Goal: Task Accomplishment & Management: Use online tool/utility

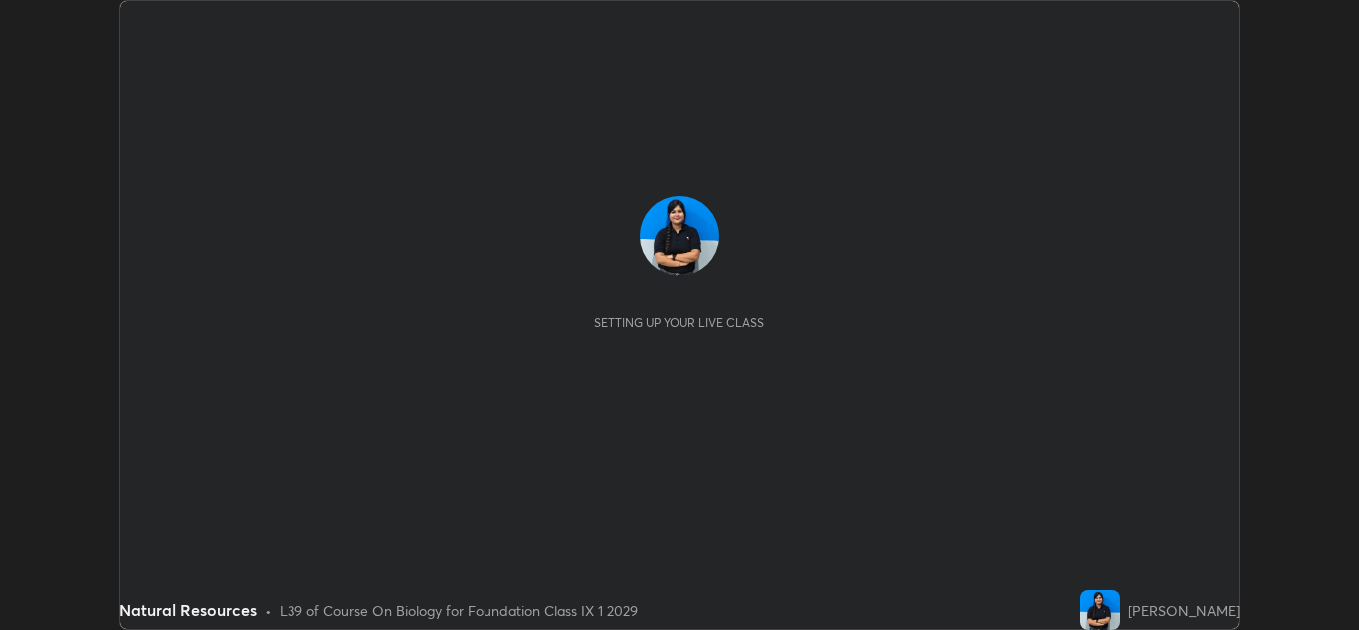
scroll to position [630, 1359]
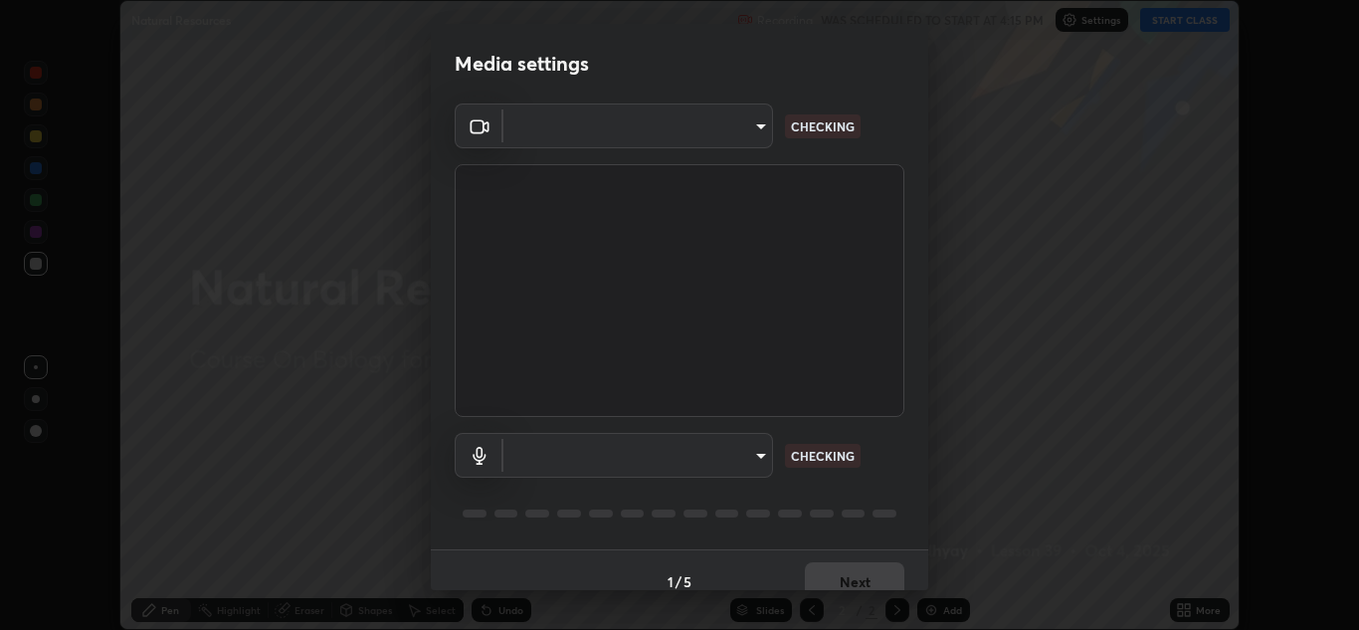
type input "00cb52ea7dbc067a4e9eba70c986ec13a5c87d59f38709f4e6374cce52915b34"
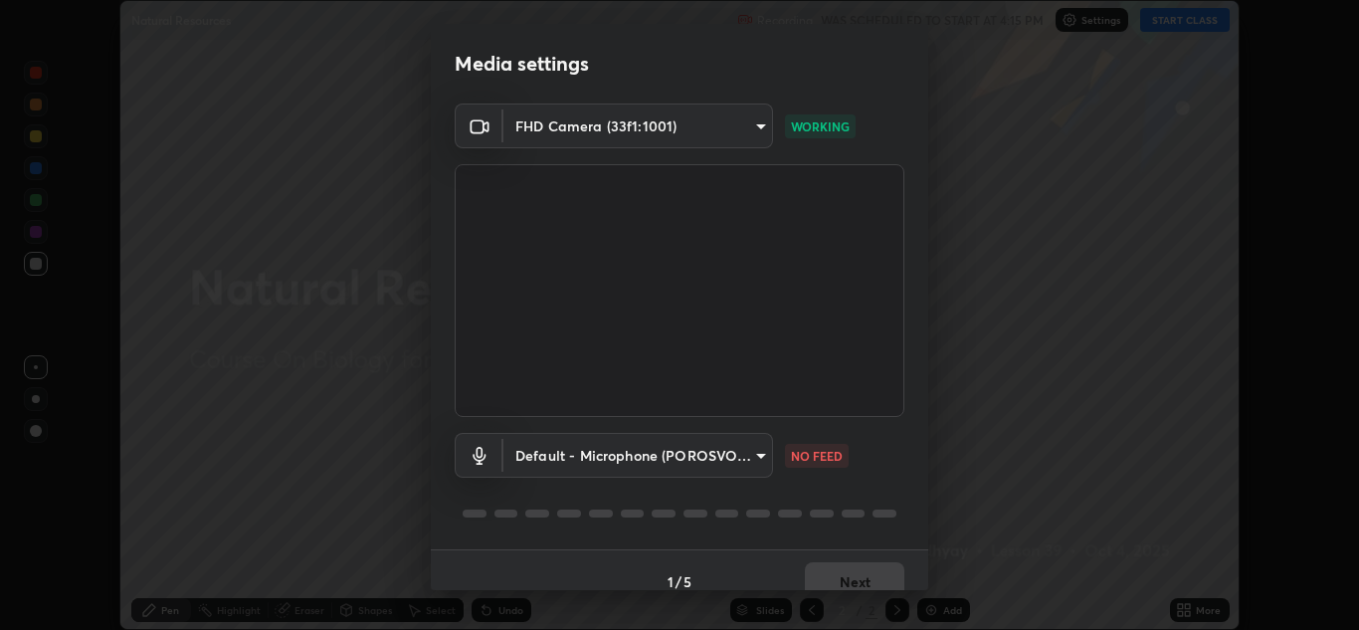
click at [742, 456] on body "Erase all Natural Resources Recording WAS SCHEDULED TO START AT 4:15 PM Setting…" at bounding box center [679, 315] width 1359 height 630
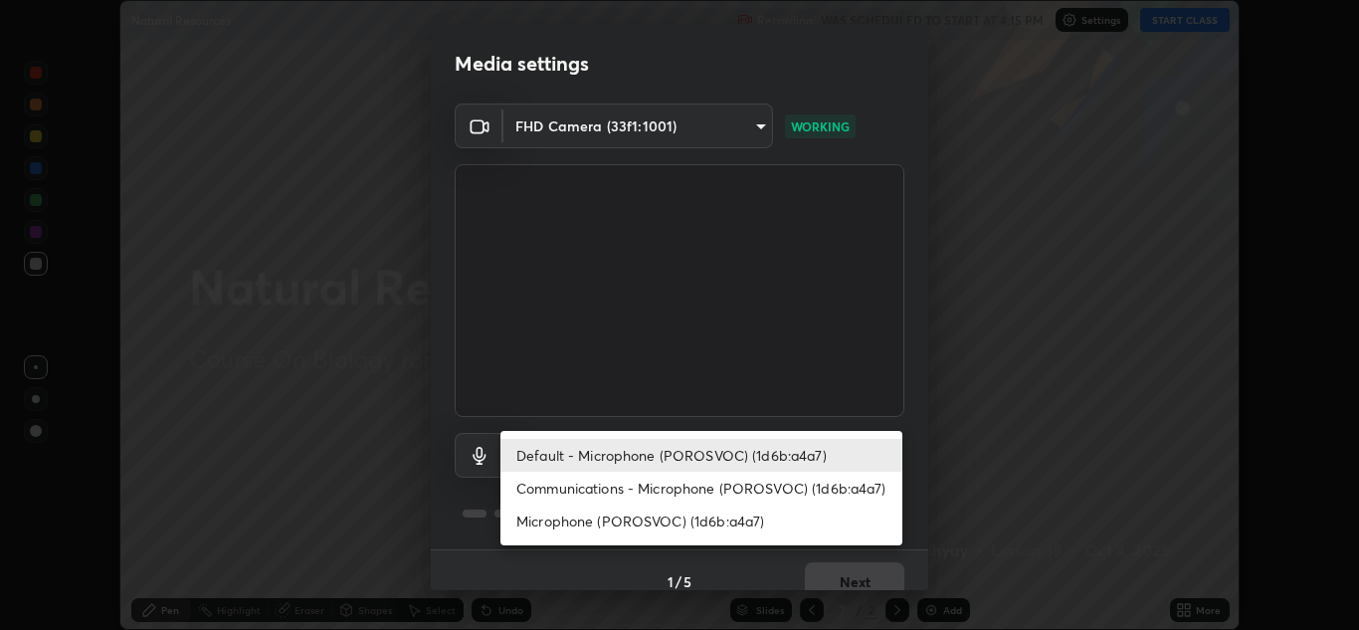
click at [701, 452] on li "Default - Microphone (POROSVOC) (1d6b:a4a7)" at bounding box center [702, 455] width 402 height 33
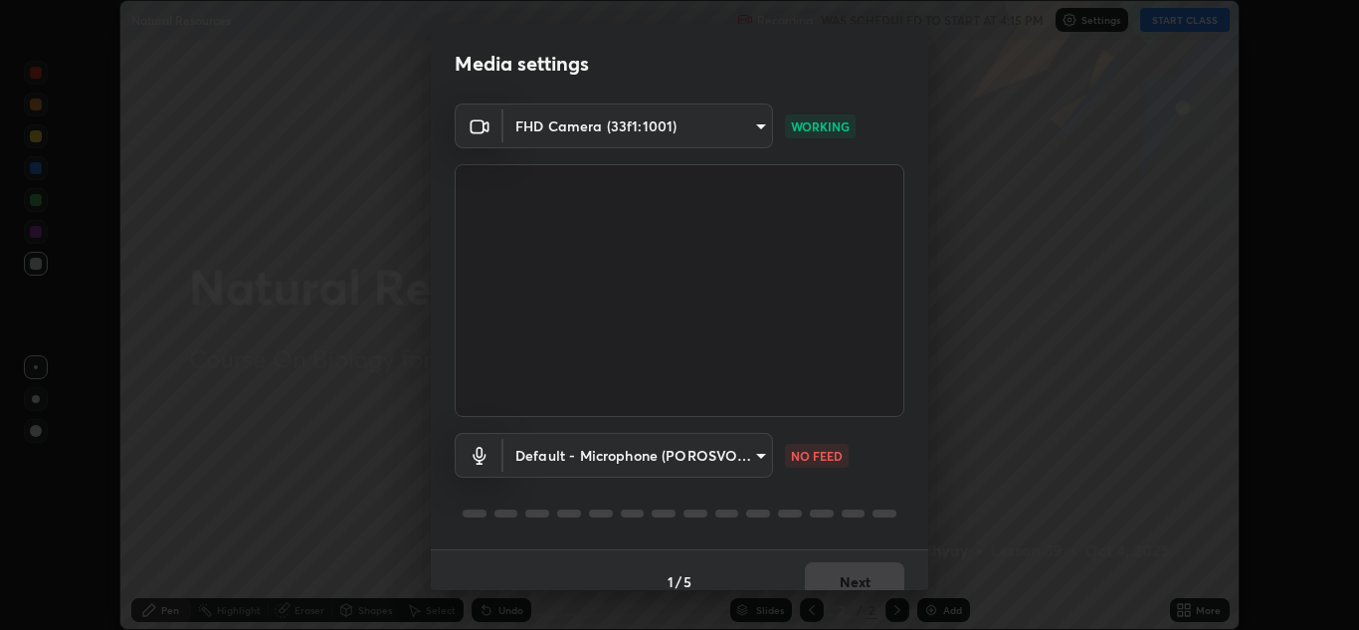
click at [734, 444] on body "Erase all Natural Resources Recording WAS SCHEDULED TO START AT 4:15 PM Setting…" at bounding box center [679, 315] width 1359 height 630
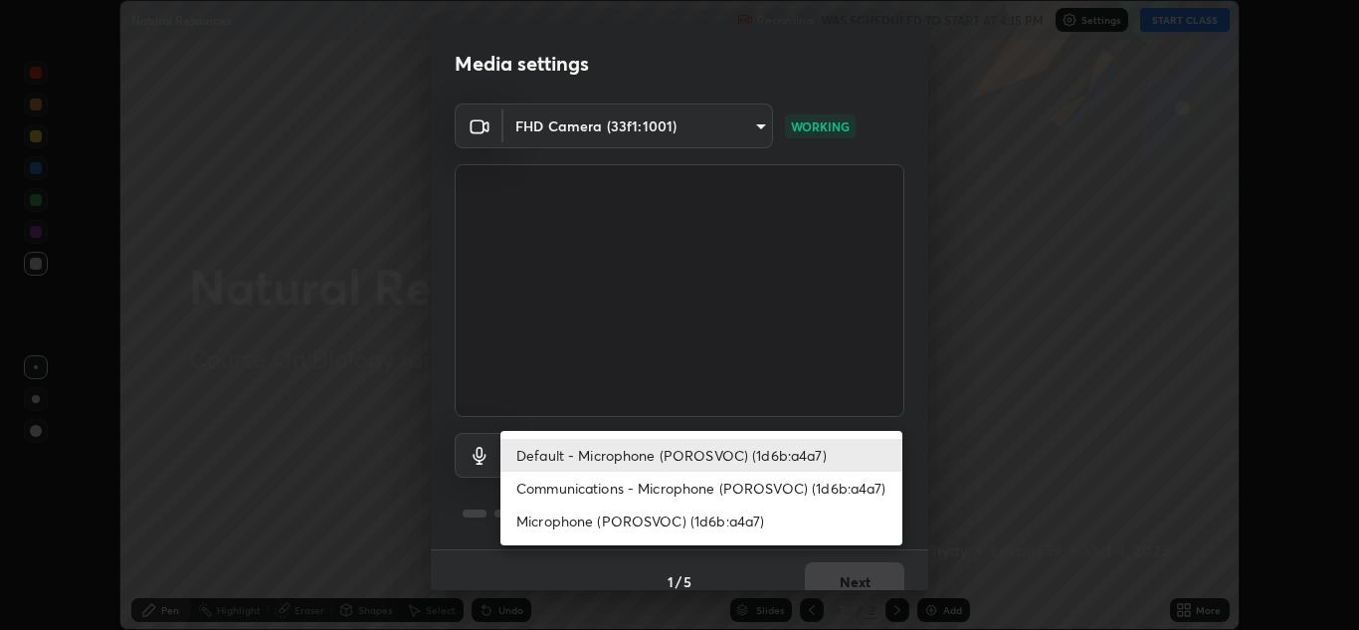
click at [728, 513] on li "Microphone (POROSVOC) (1d6b:a4a7)" at bounding box center [702, 521] width 402 height 33
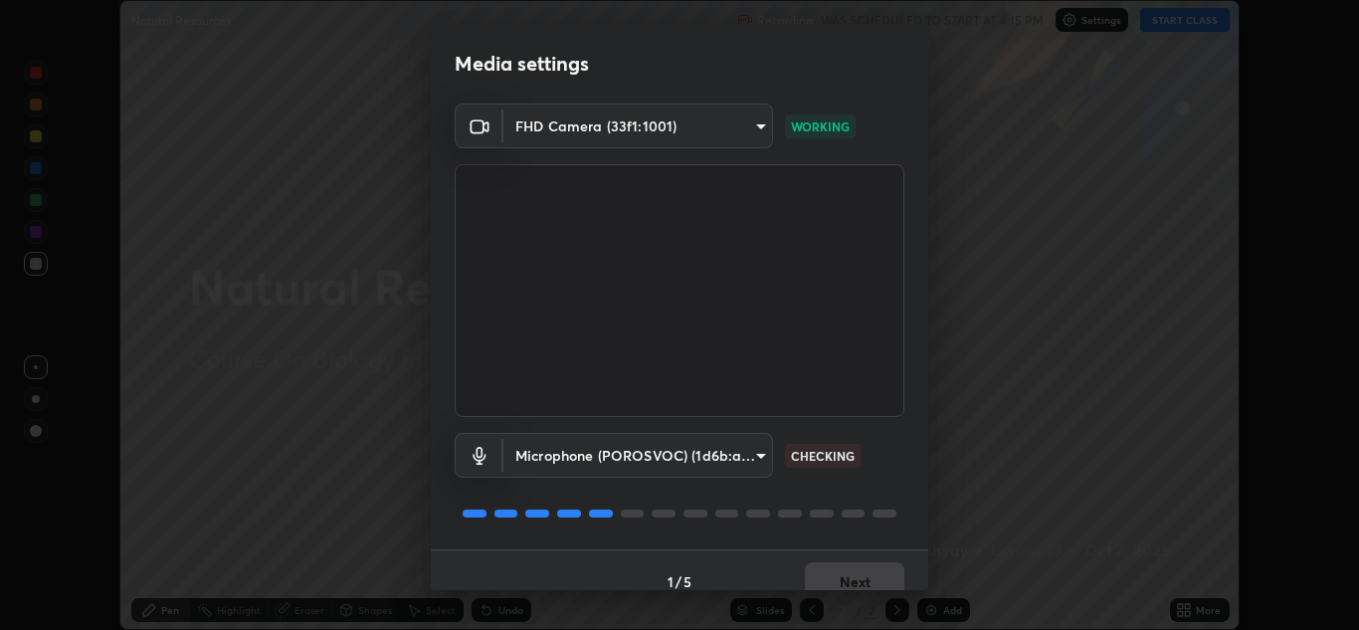
click at [714, 472] on body "Erase all Natural Resources Recording WAS SCHEDULED TO START AT 4:15 PM Setting…" at bounding box center [679, 315] width 1359 height 630
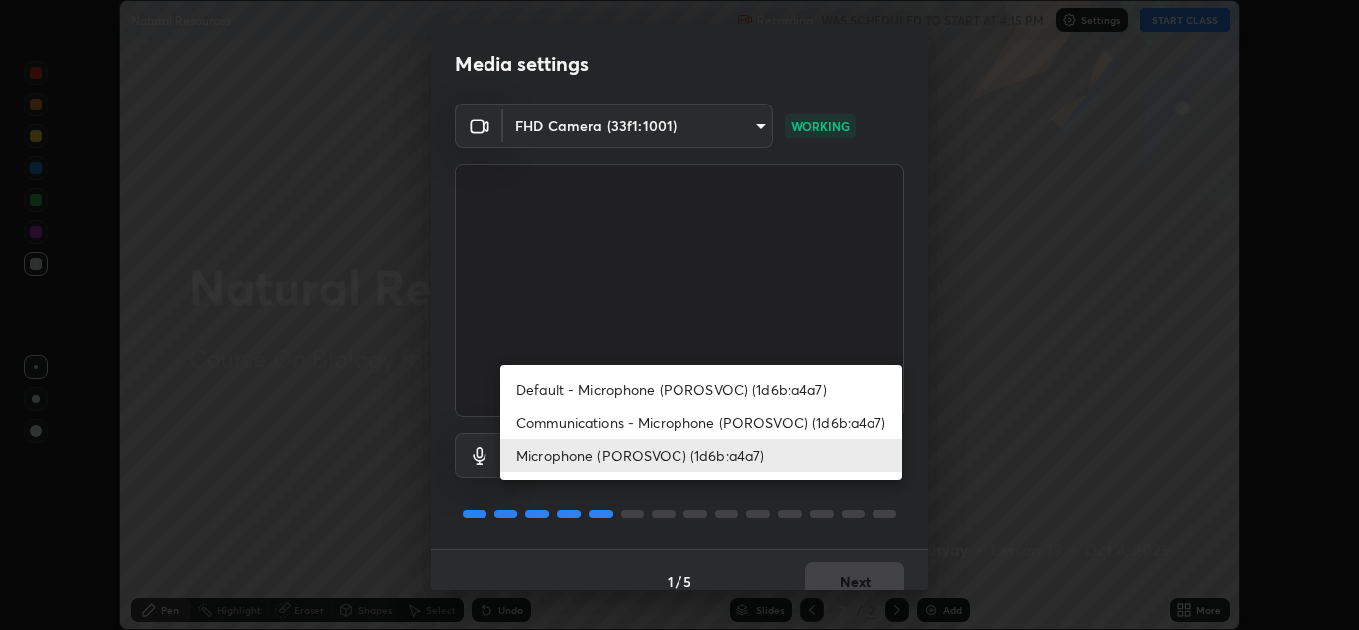
click at [740, 381] on li "Default - Microphone (POROSVOC) (1d6b:a4a7)" at bounding box center [702, 389] width 402 height 33
type input "default"
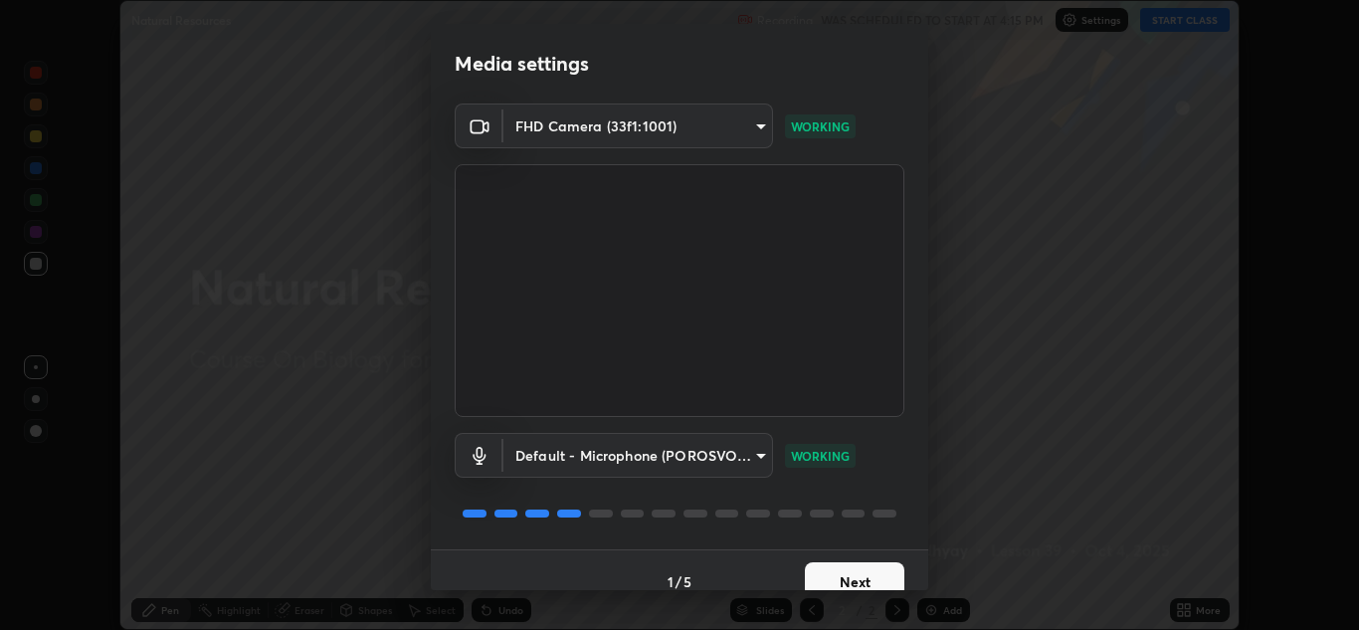
scroll to position [23, 0]
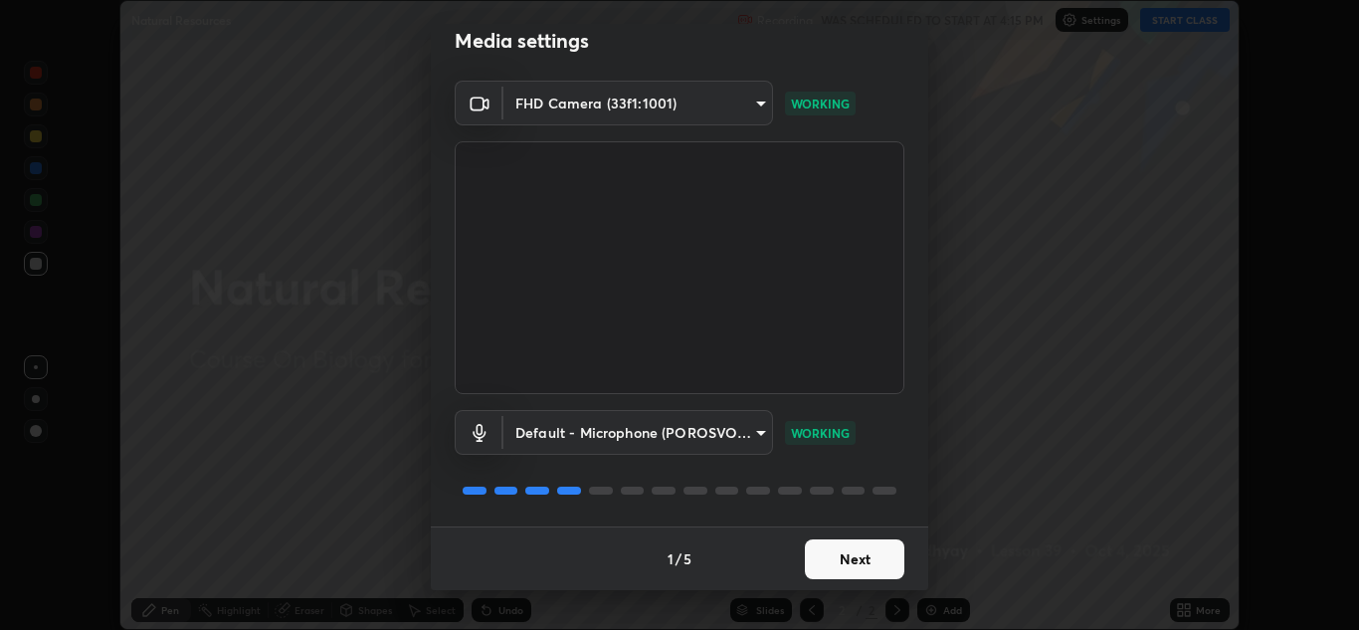
click at [860, 555] on button "Next" at bounding box center [855, 559] width 100 height 40
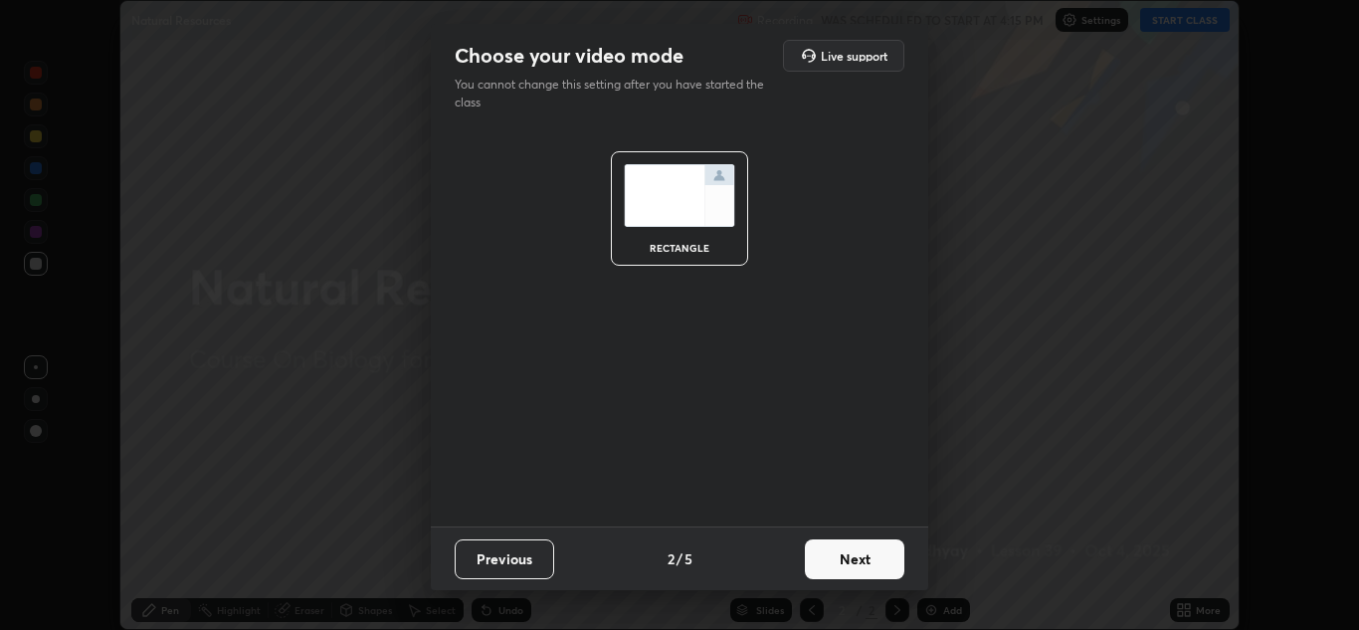
click at [861, 557] on button "Next" at bounding box center [855, 559] width 100 height 40
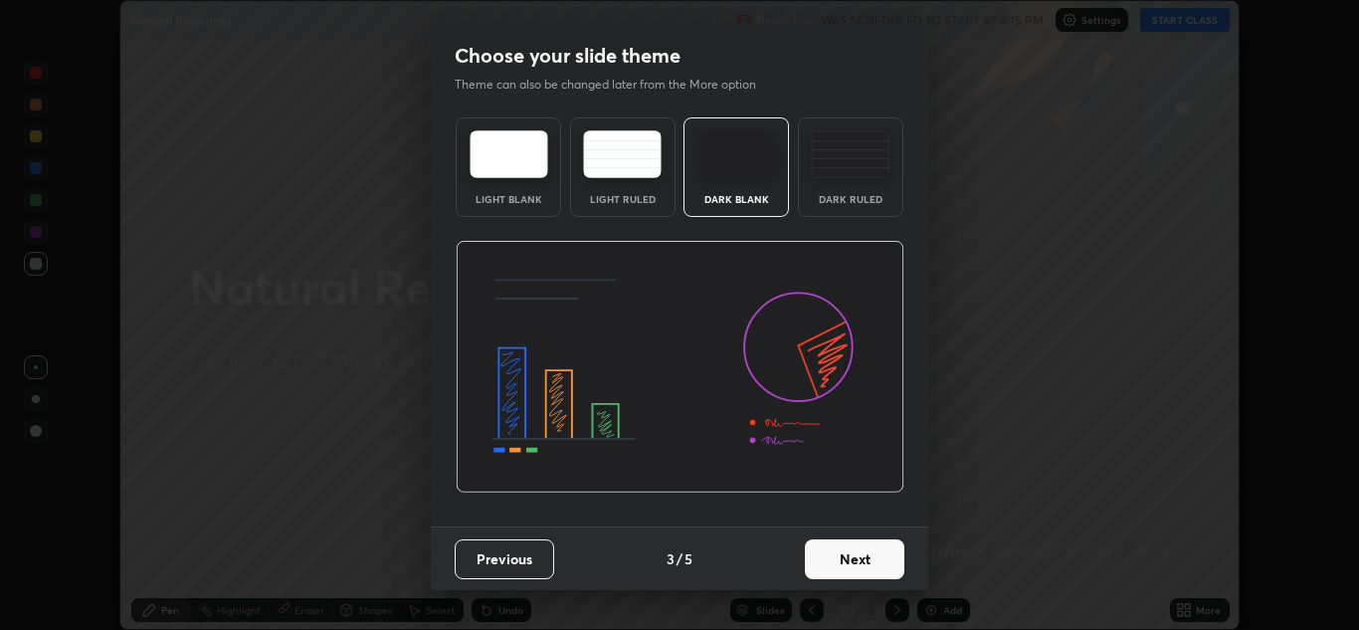
click at [860, 556] on button "Next" at bounding box center [855, 559] width 100 height 40
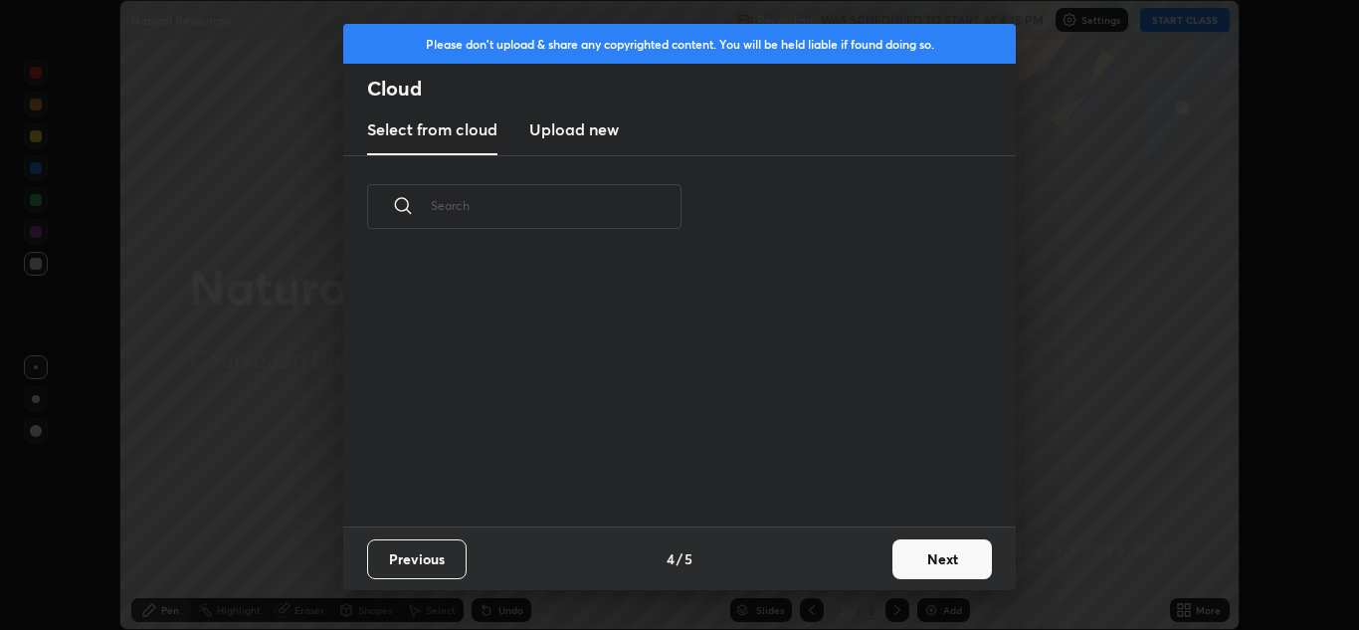
click at [857, 549] on div "Previous 4 / 5 Next" at bounding box center [679, 558] width 673 height 64
click at [595, 131] on h3 "Upload new" at bounding box center [574, 129] width 90 height 24
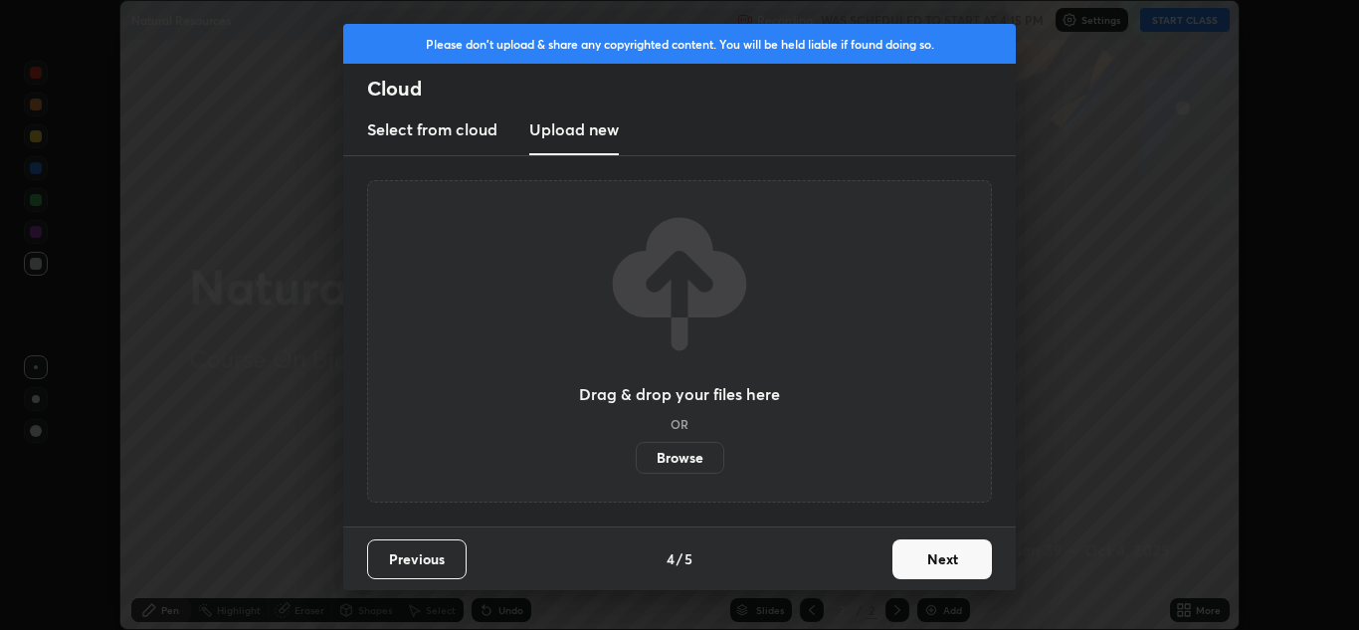
click at [687, 454] on label "Browse" at bounding box center [680, 458] width 89 height 32
click at [636, 454] on input "Browse" at bounding box center [636, 458] width 0 height 32
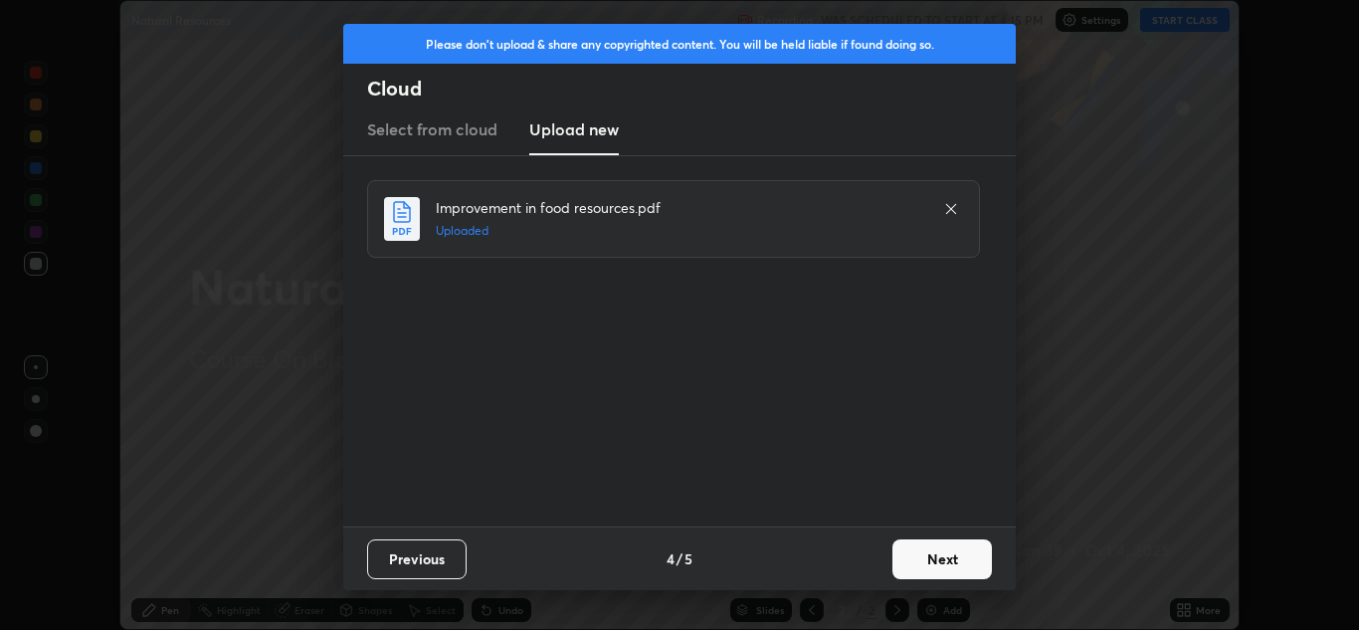
click at [937, 550] on button "Next" at bounding box center [943, 559] width 100 height 40
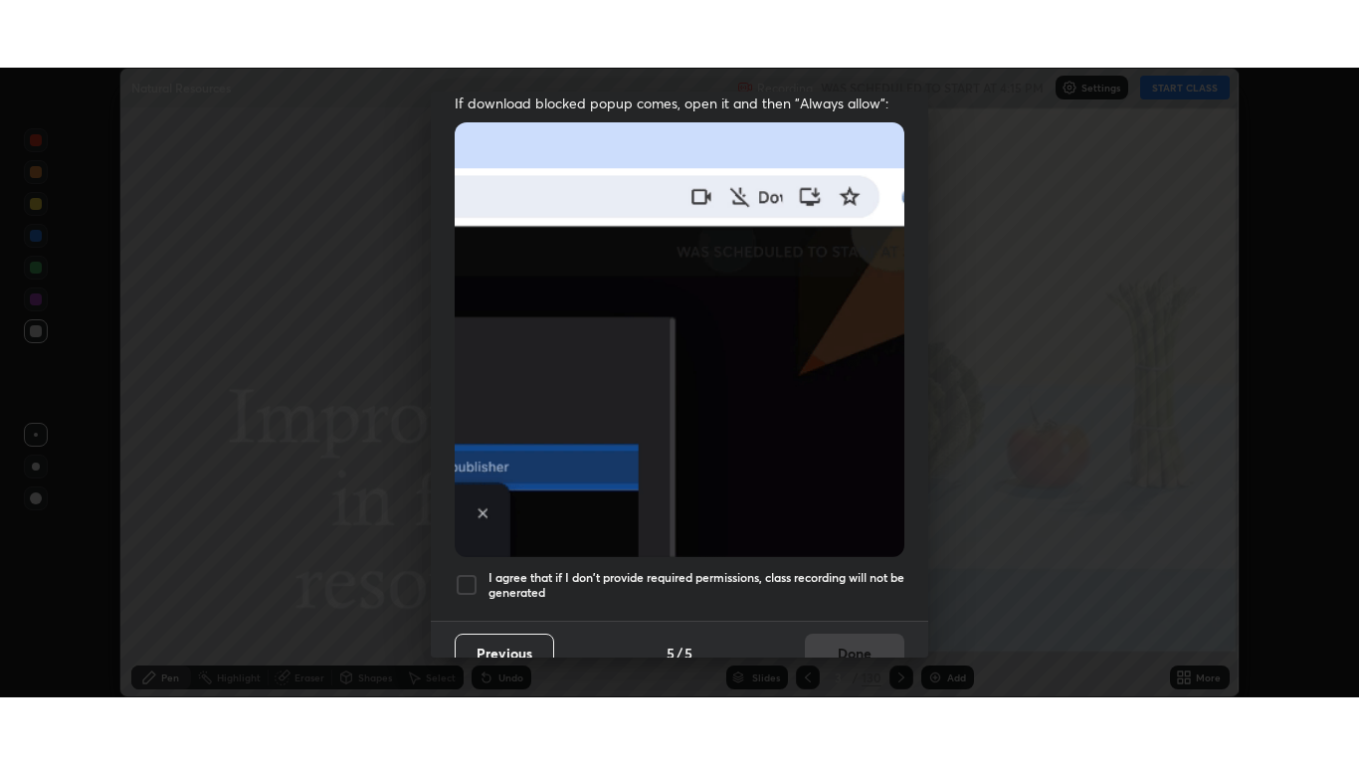
scroll to position [430, 0]
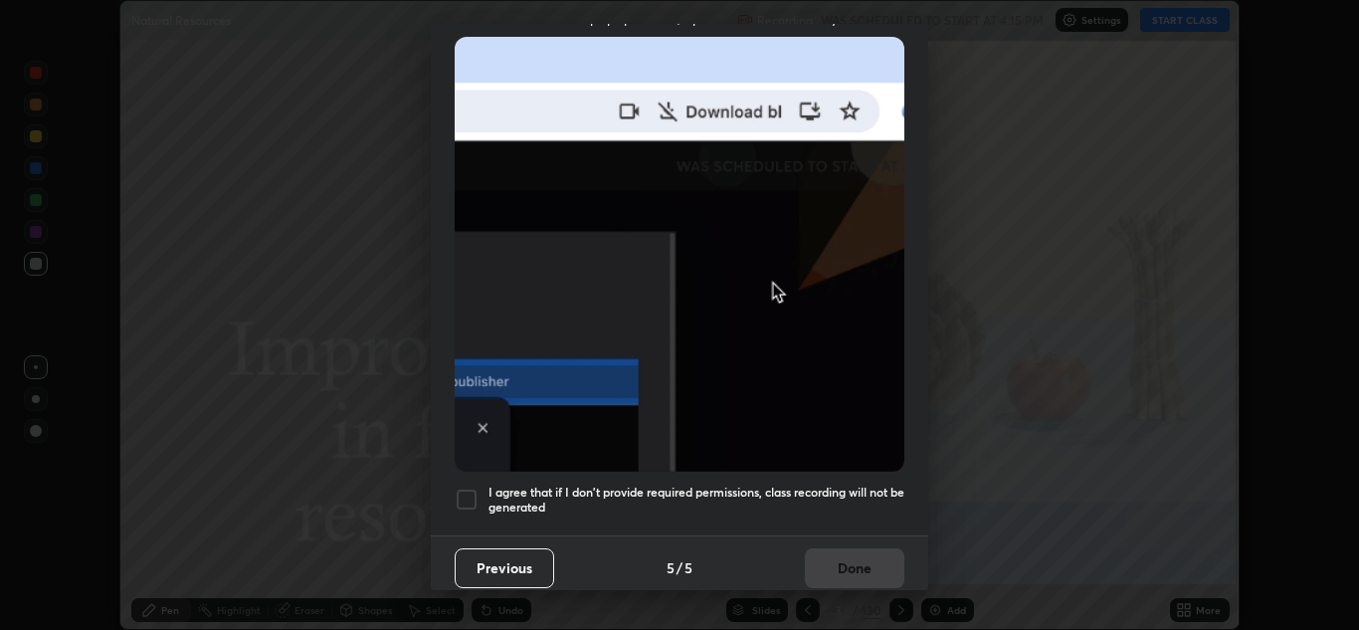
click at [468, 489] on div at bounding box center [467, 500] width 24 height 24
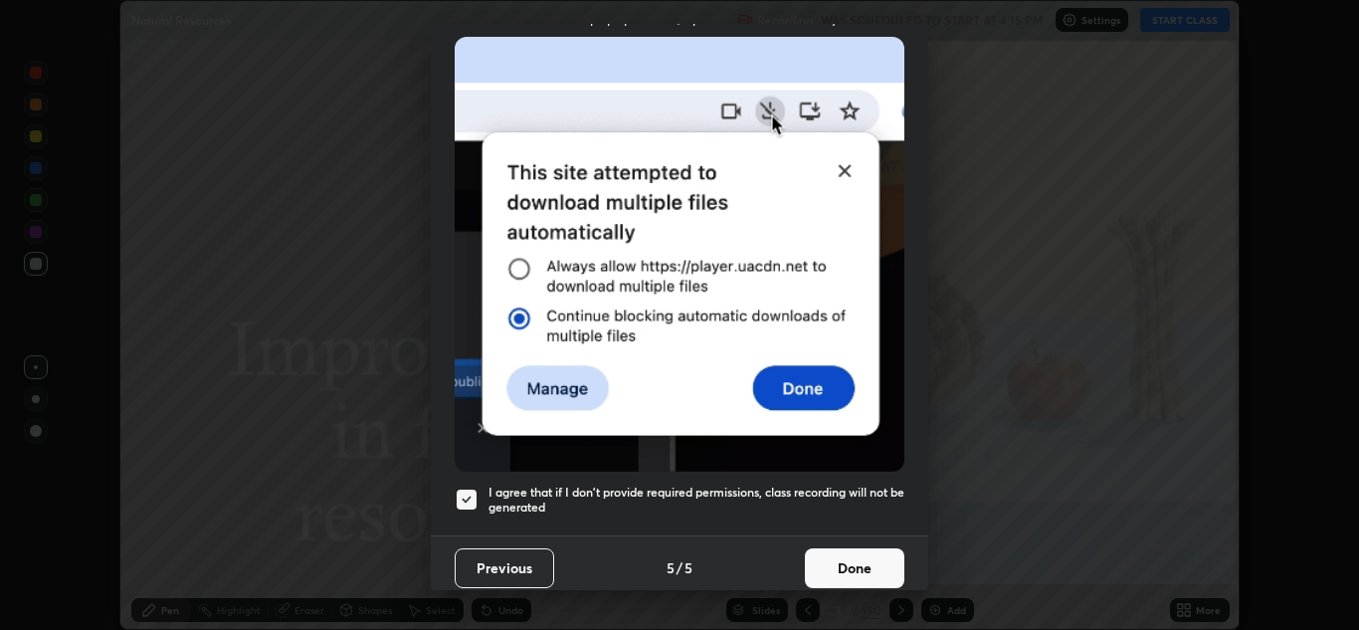
click at [845, 556] on button "Done" at bounding box center [855, 568] width 100 height 40
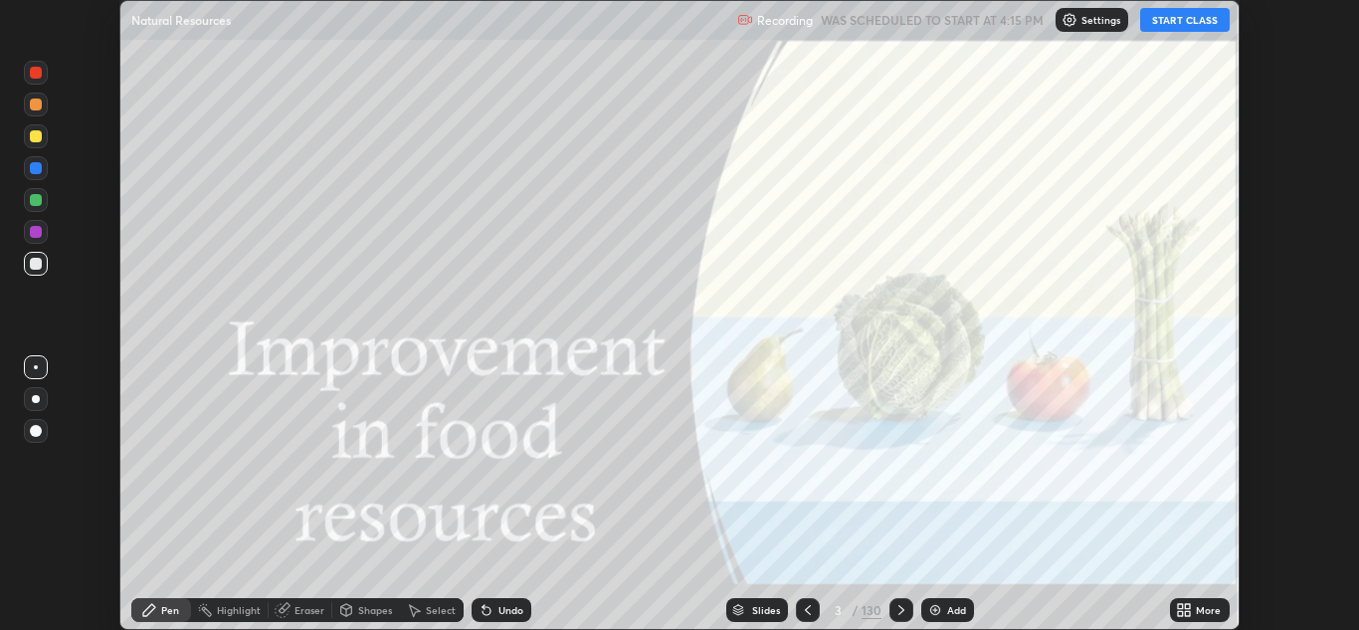
click at [1204, 21] on button "START CLASS" at bounding box center [1186, 20] width 90 height 24
click at [1196, 610] on div "More" at bounding box center [1208, 610] width 25 height 10
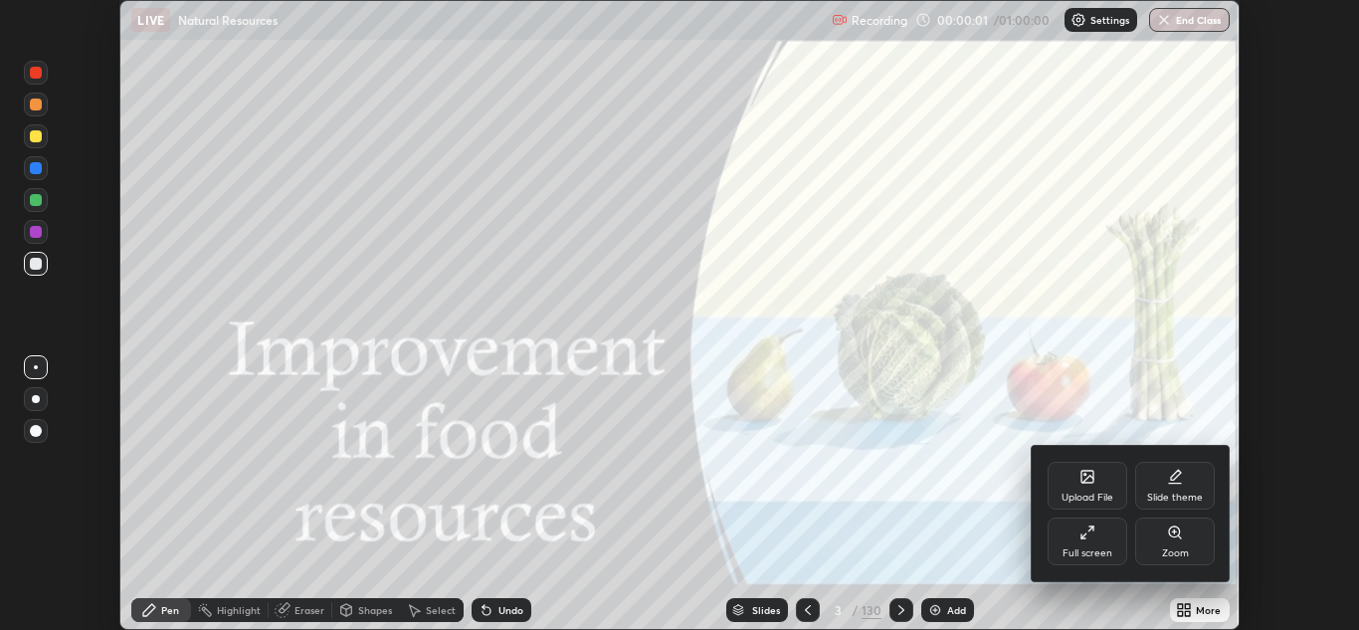
click at [1099, 532] on div "Full screen" at bounding box center [1088, 542] width 80 height 48
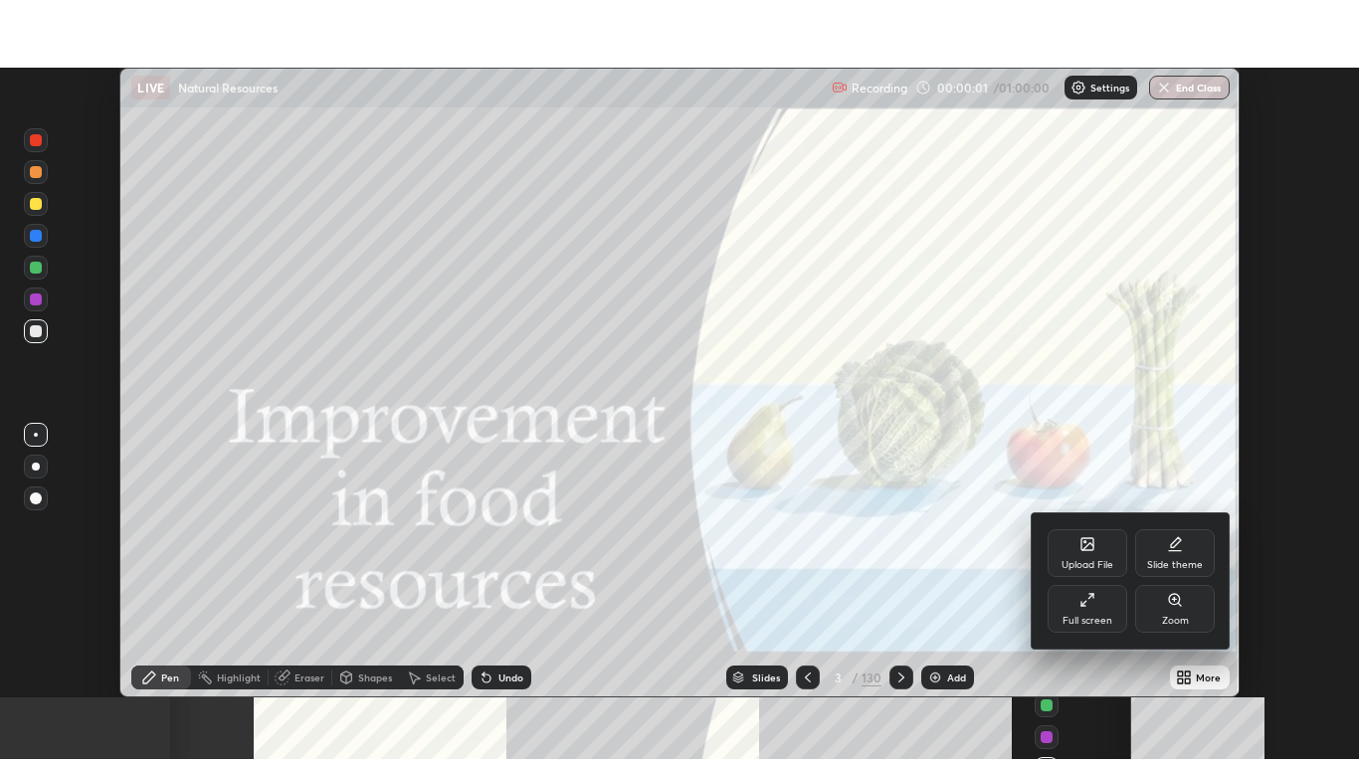
scroll to position [764, 1359]
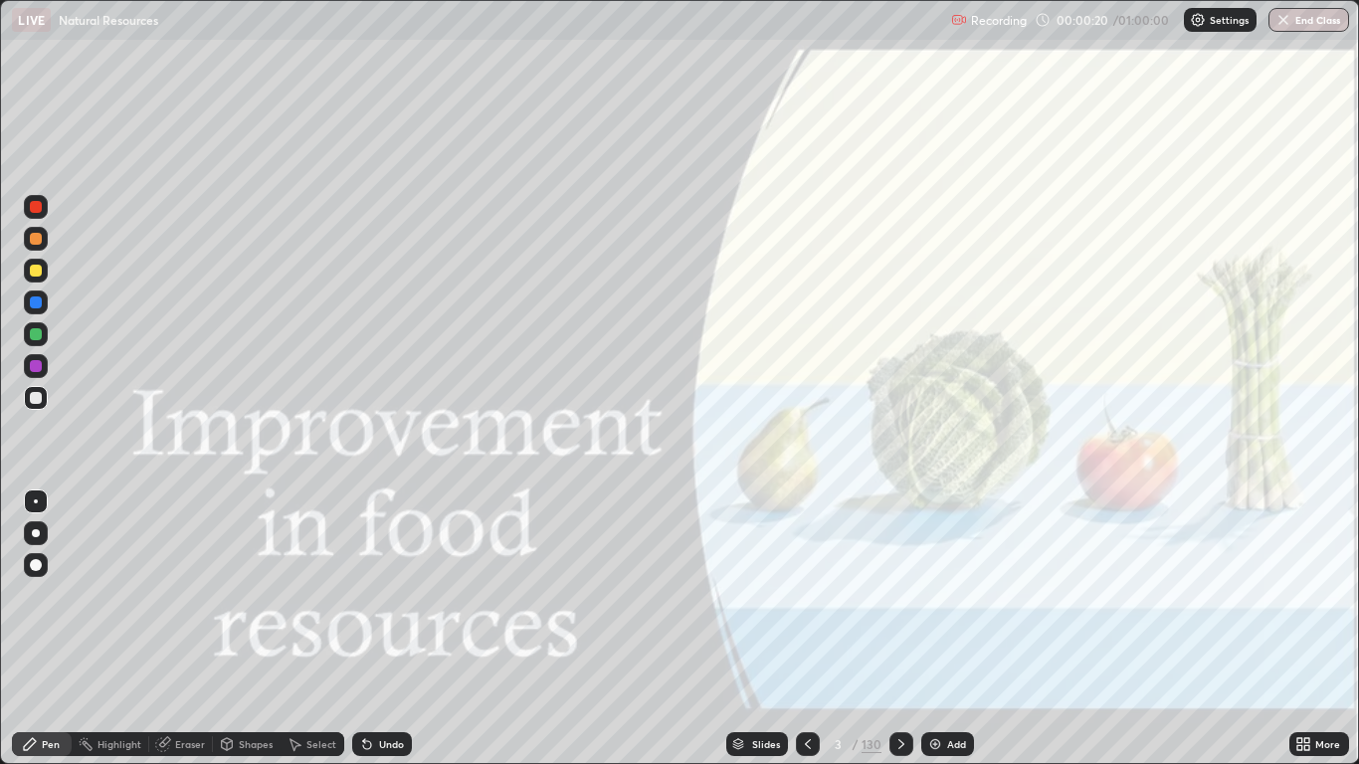
click at [756, 629] on div "Slides" at bounding box center [766, 744] width 28 height 10
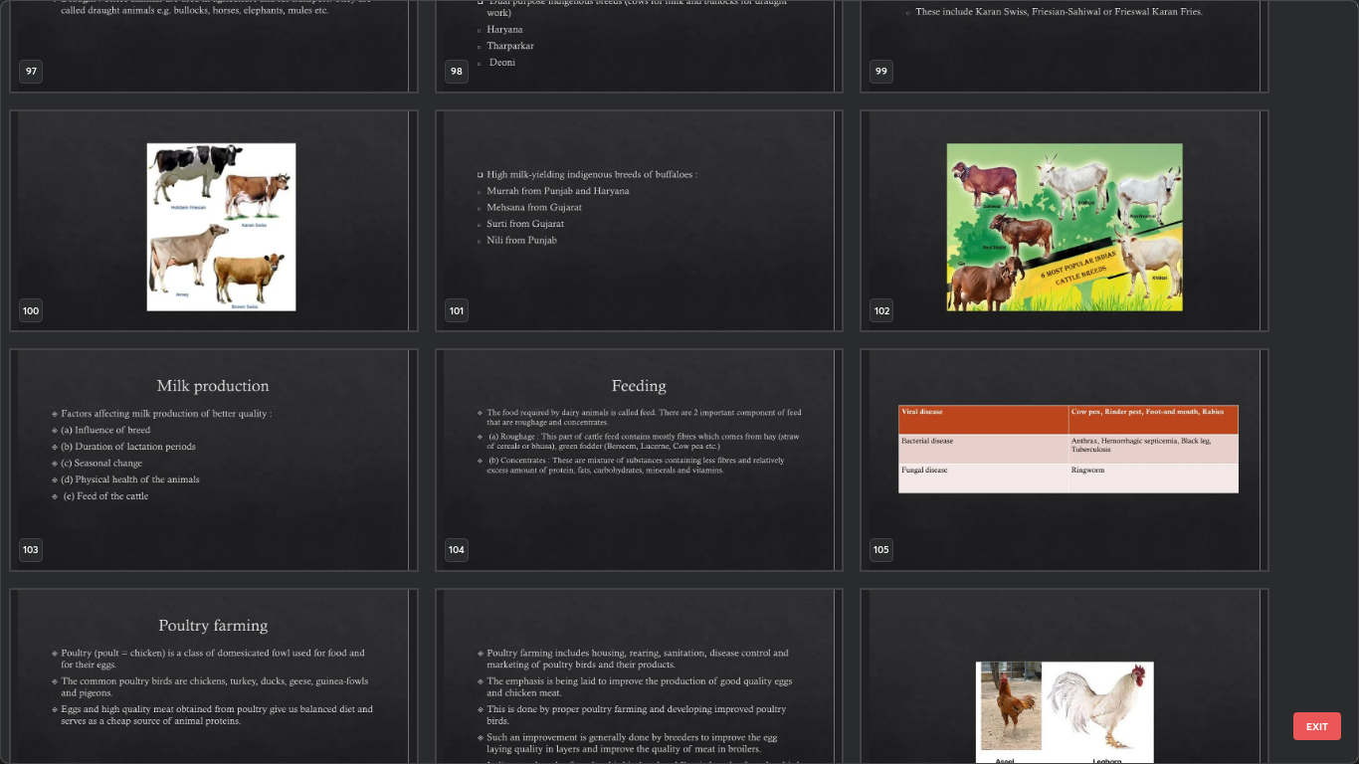
scroll to position [7803, 0]
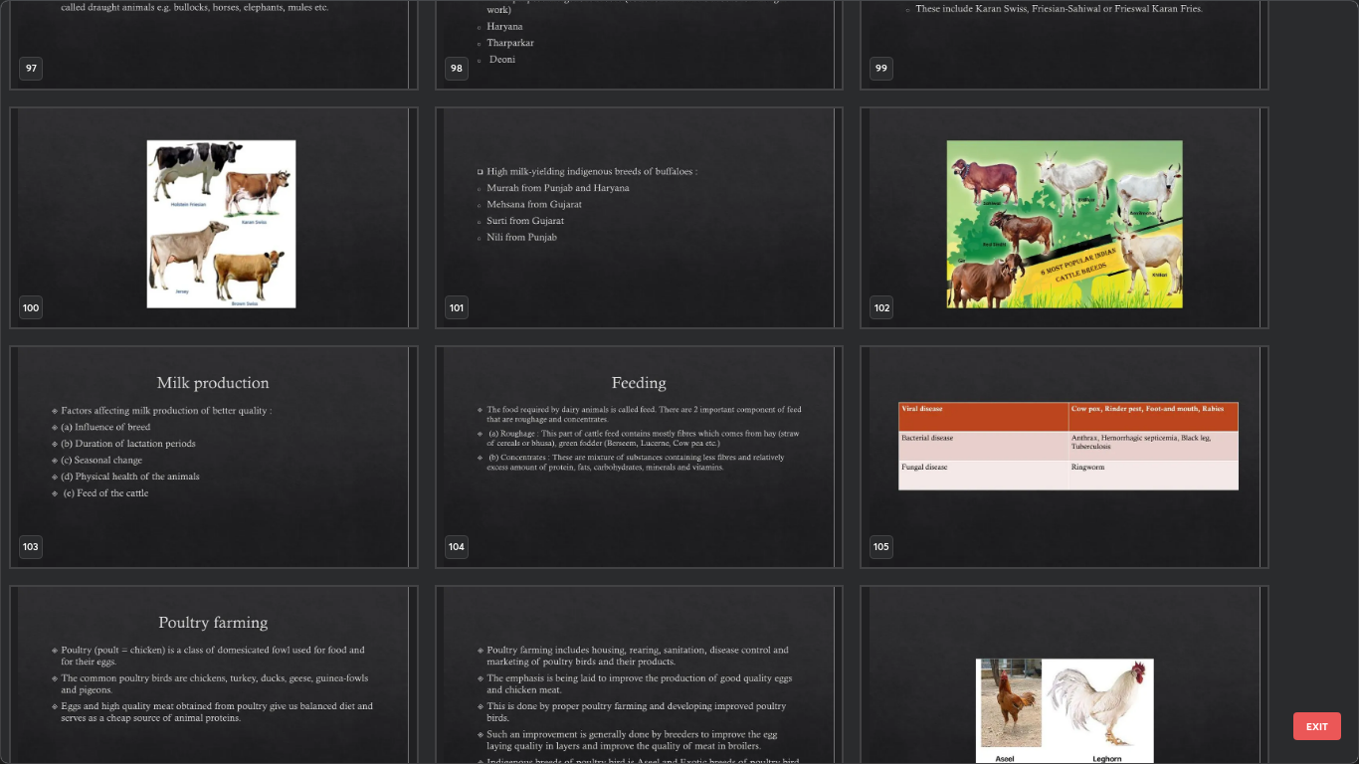
click at [727, 493] on img "grid" at bounding box center [640, 457] width 406 height 220
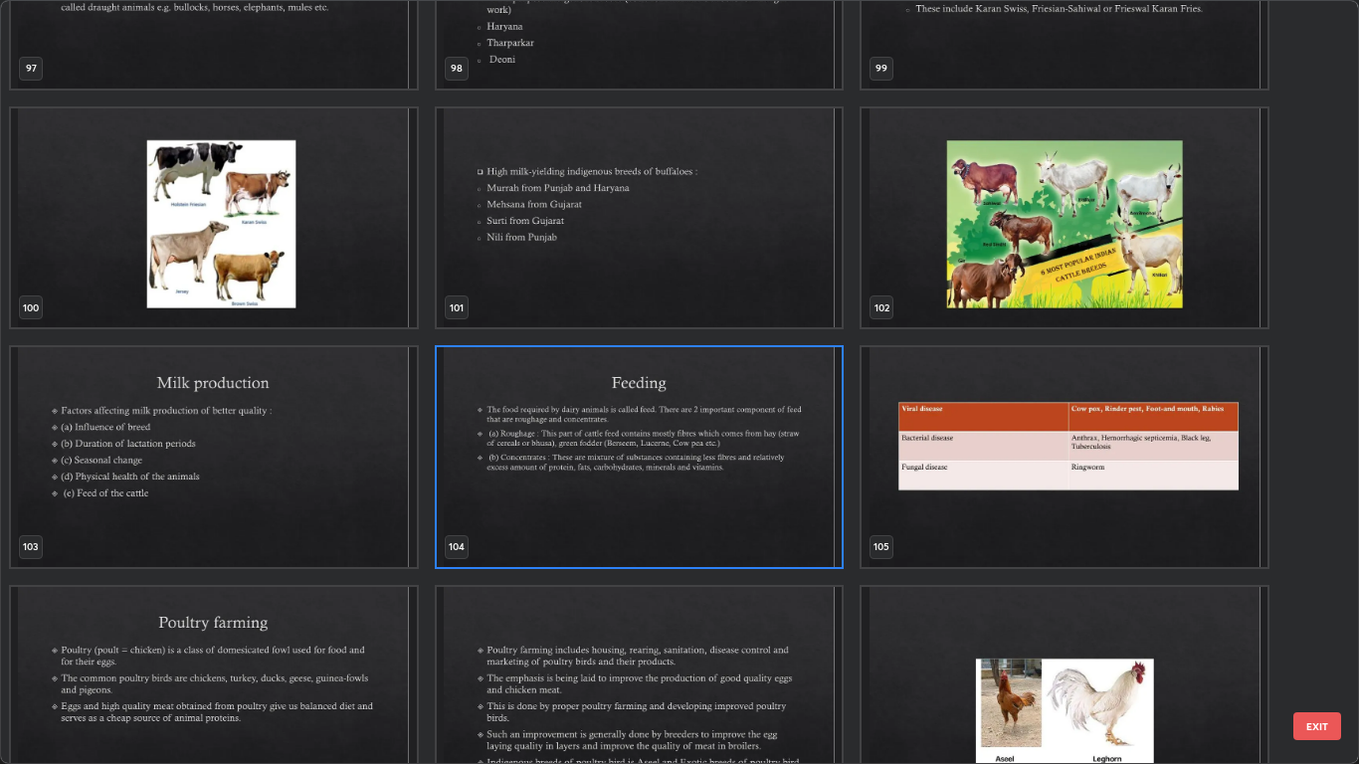
click at [730, 492] on img "grid" at bounding box center [640, 457] width 406 height 220
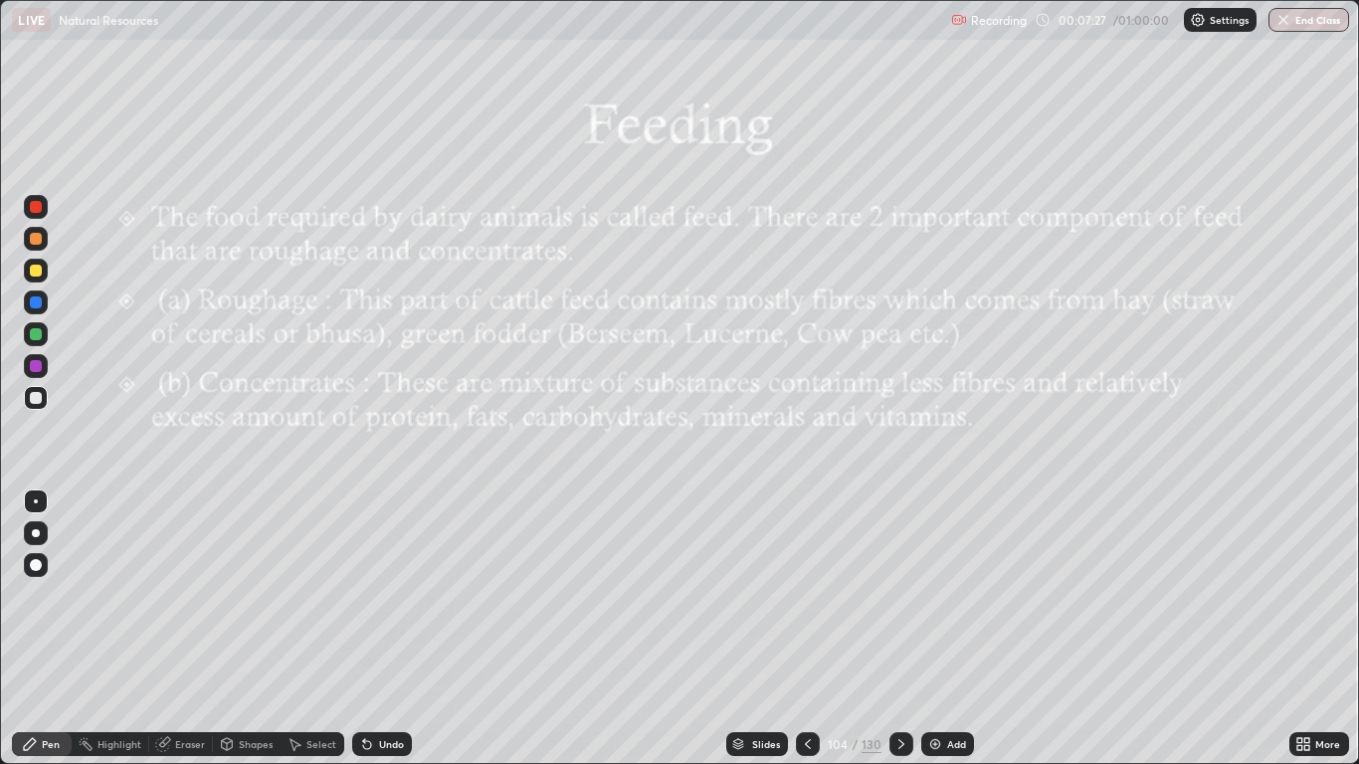
click at [909, 629] on div at bounding box center [902, 744] width 24 height 24
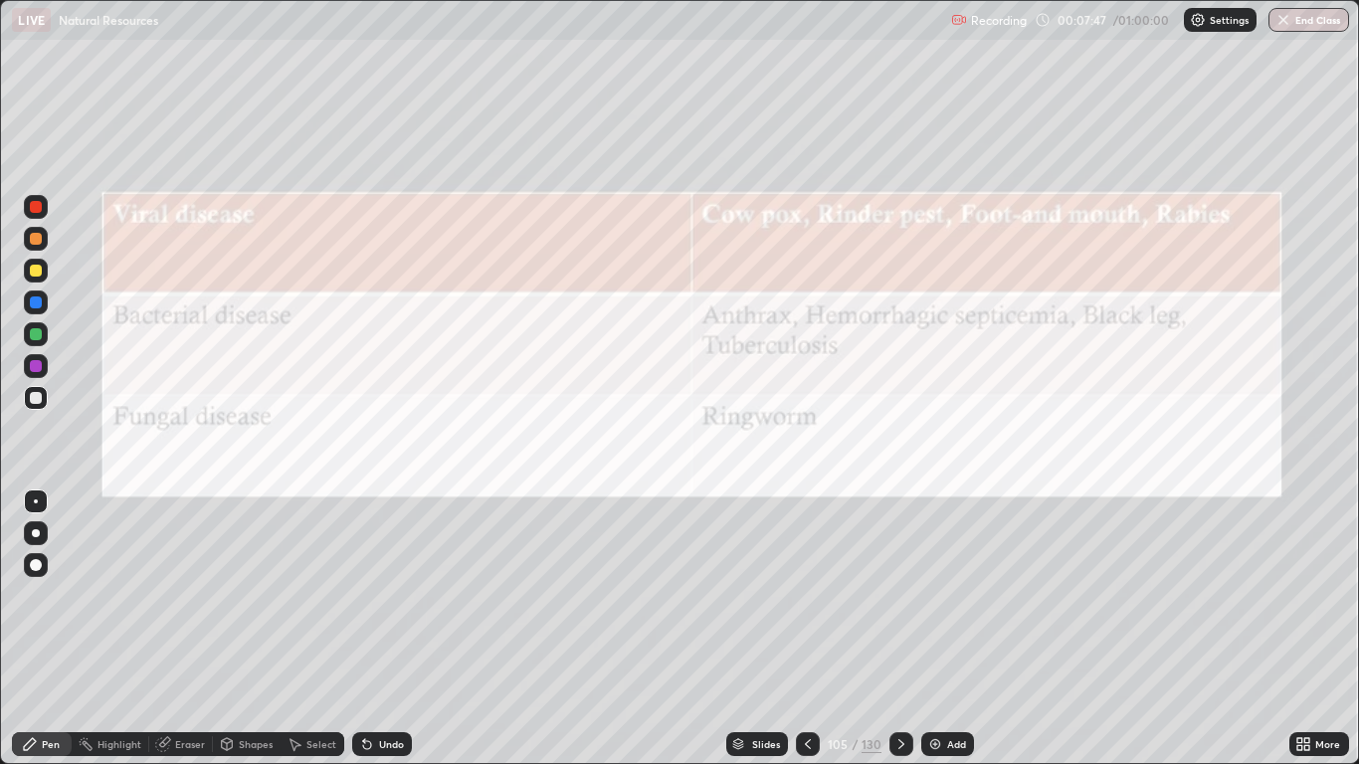
click at [897, 629] on div at bounding box center [902, 744] width 24 height 24
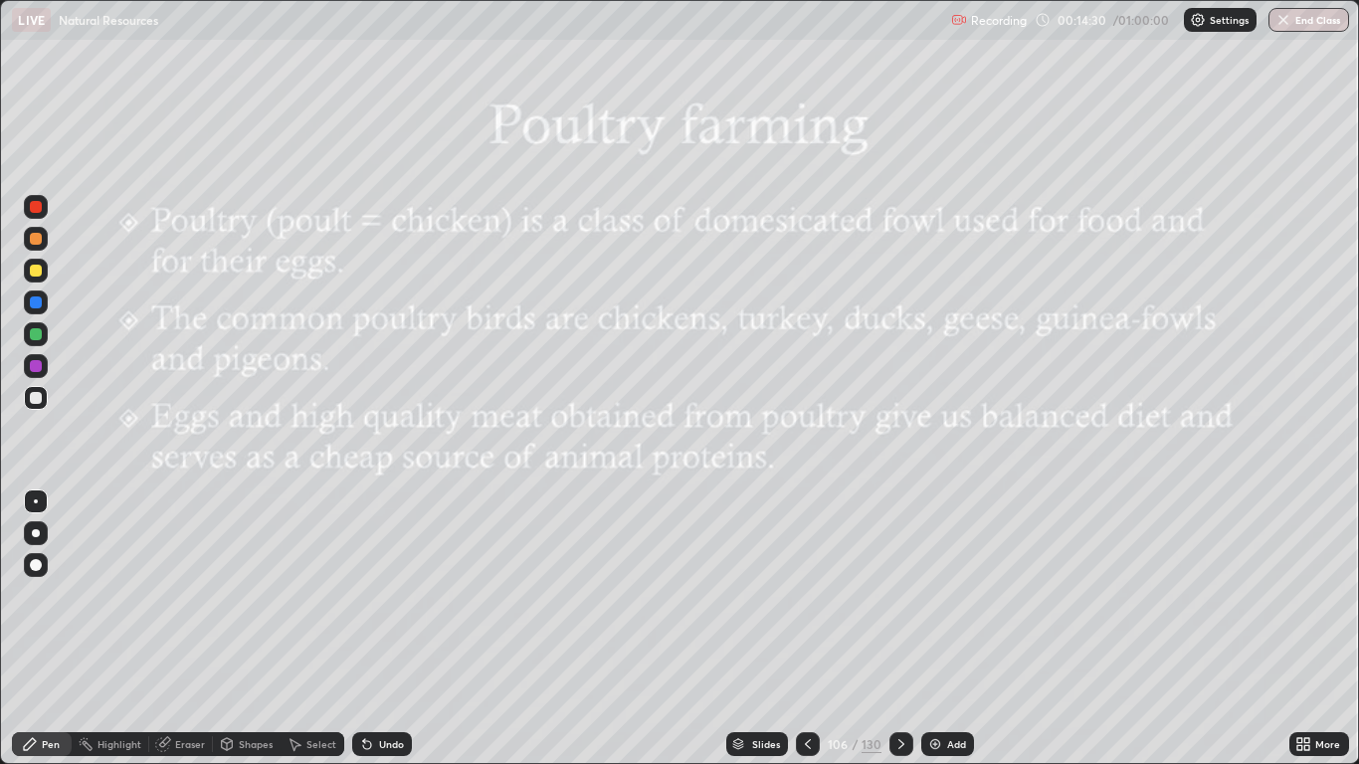
click at [897, 629] on icon at bounding box center [902, 744] width 16 height 16
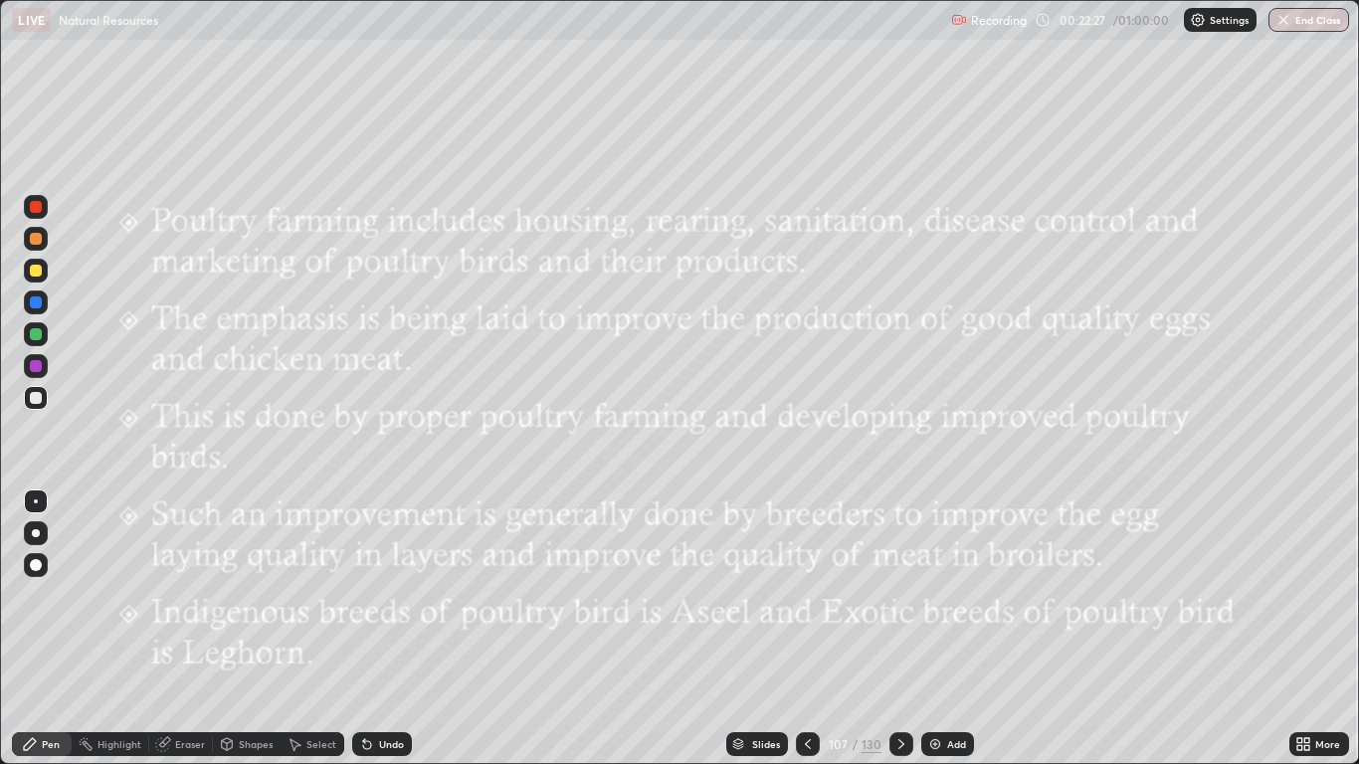
click at [902, 629] on icon at bounding box center [902, 744] width 16 height 16
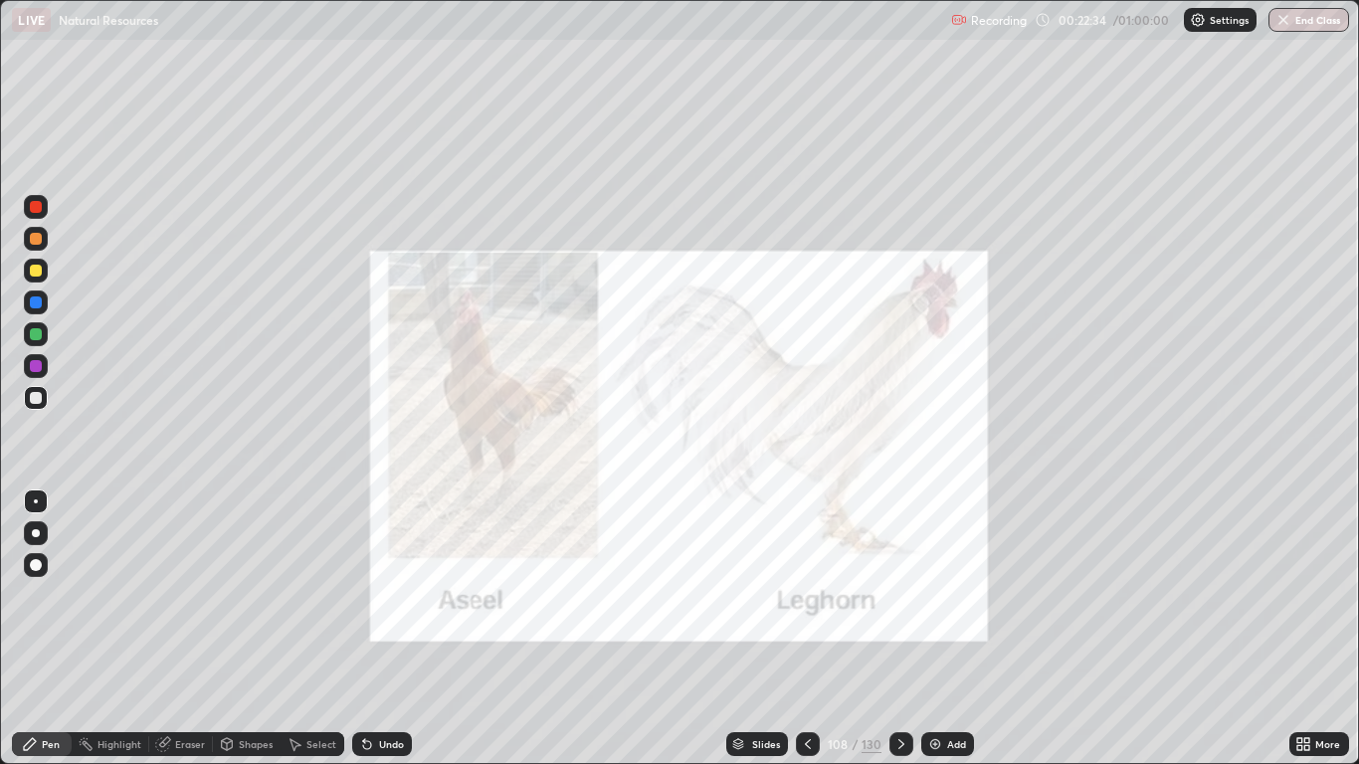
click at [901, 629] on div at bounding box center [902, 744] width 24 height 24
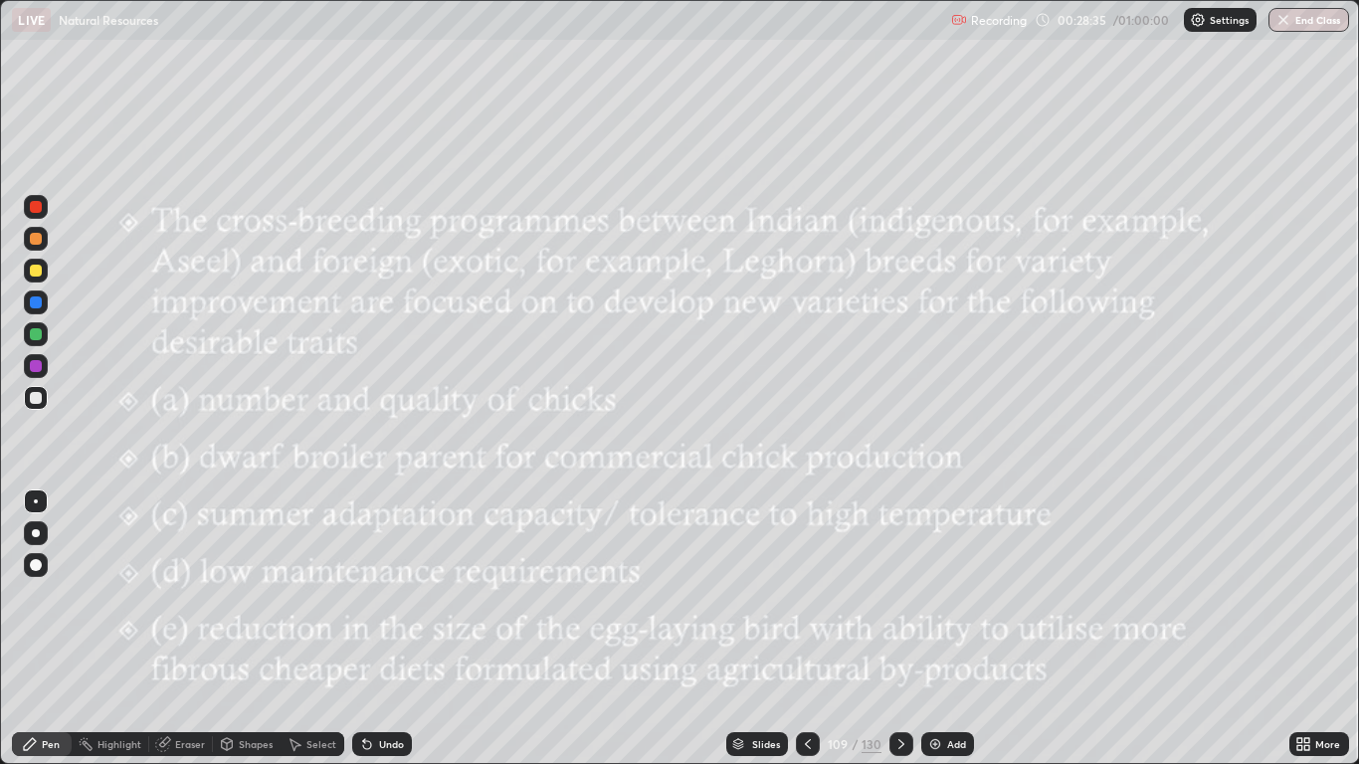
click at [190, 629] on div "Eraser" at bounding box center [190, 744] width 30 height 10
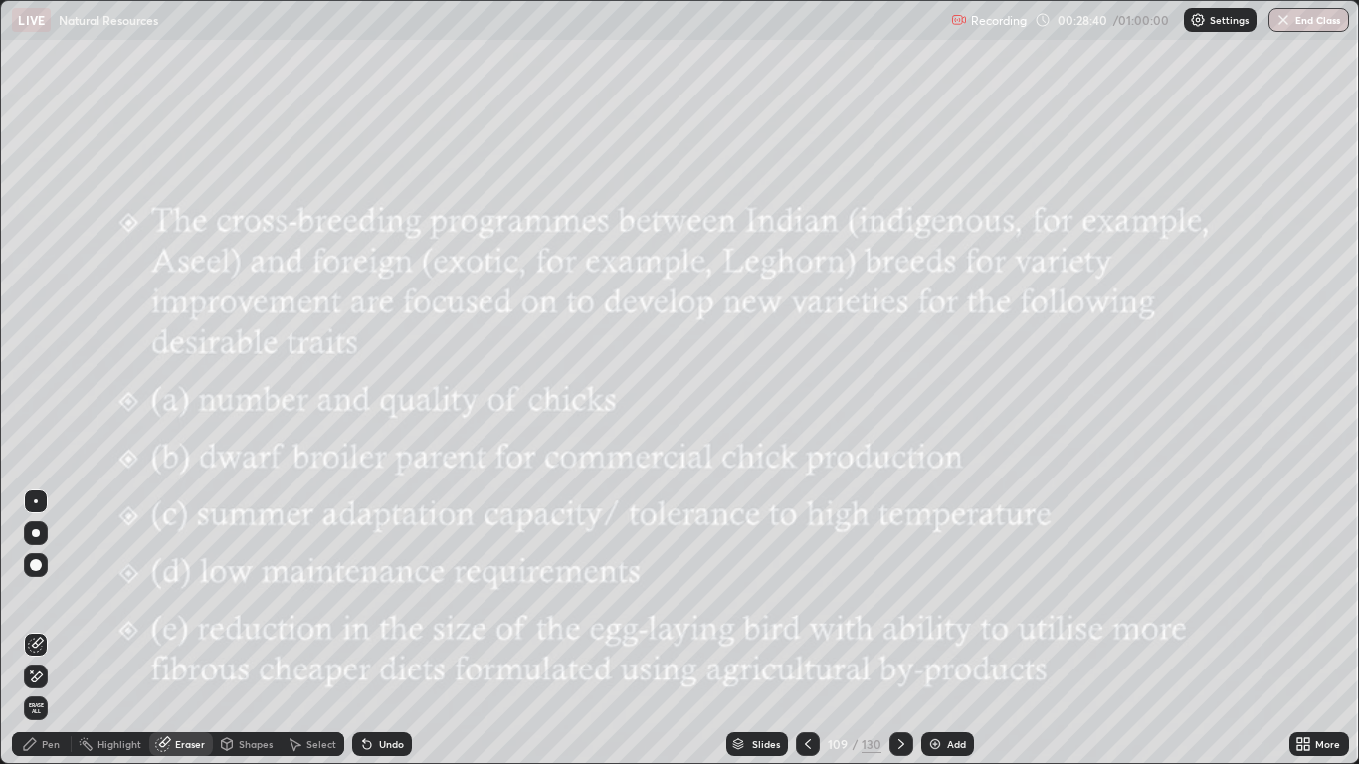
click at [51, 629] on div "Pen" at bounding box center [51, 744] width 18 height 10
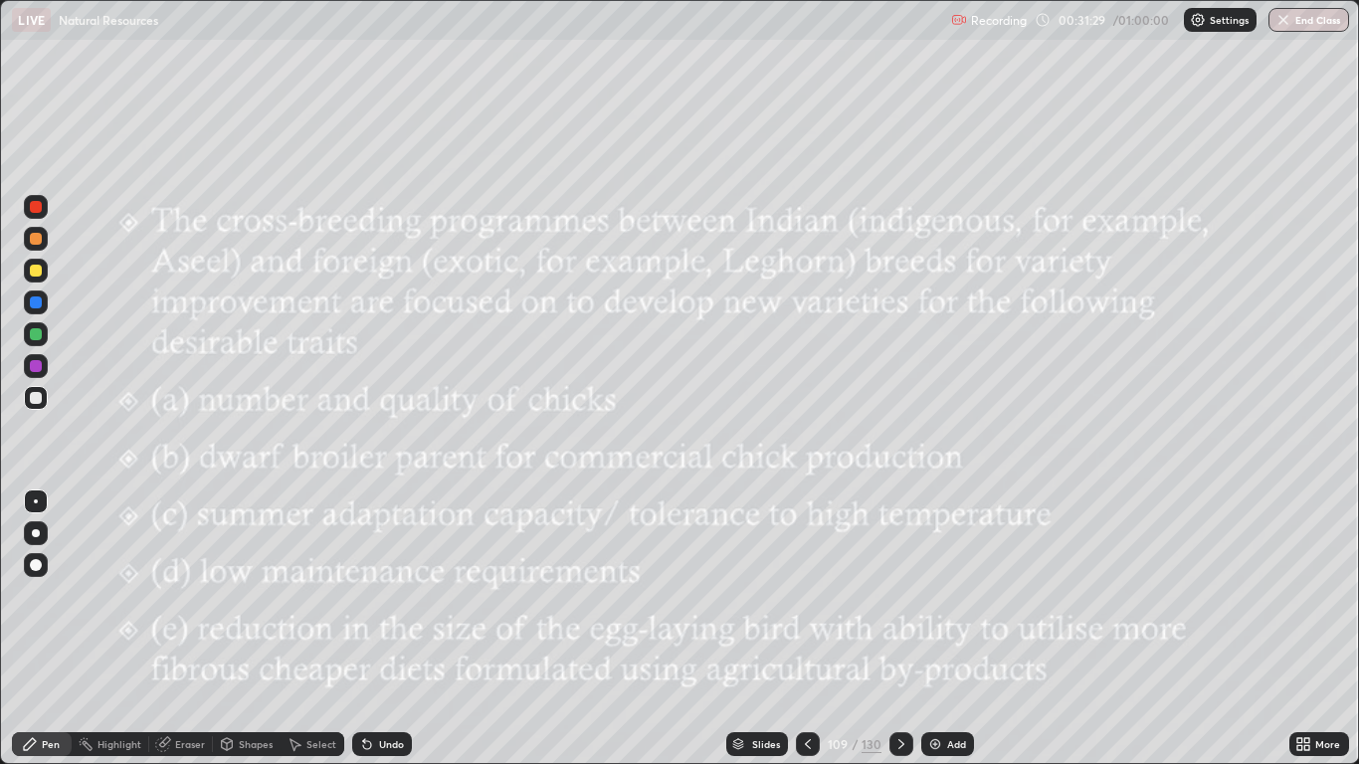
click at [897, 629] on div at bounding box center [902, 744] width 24 height 24
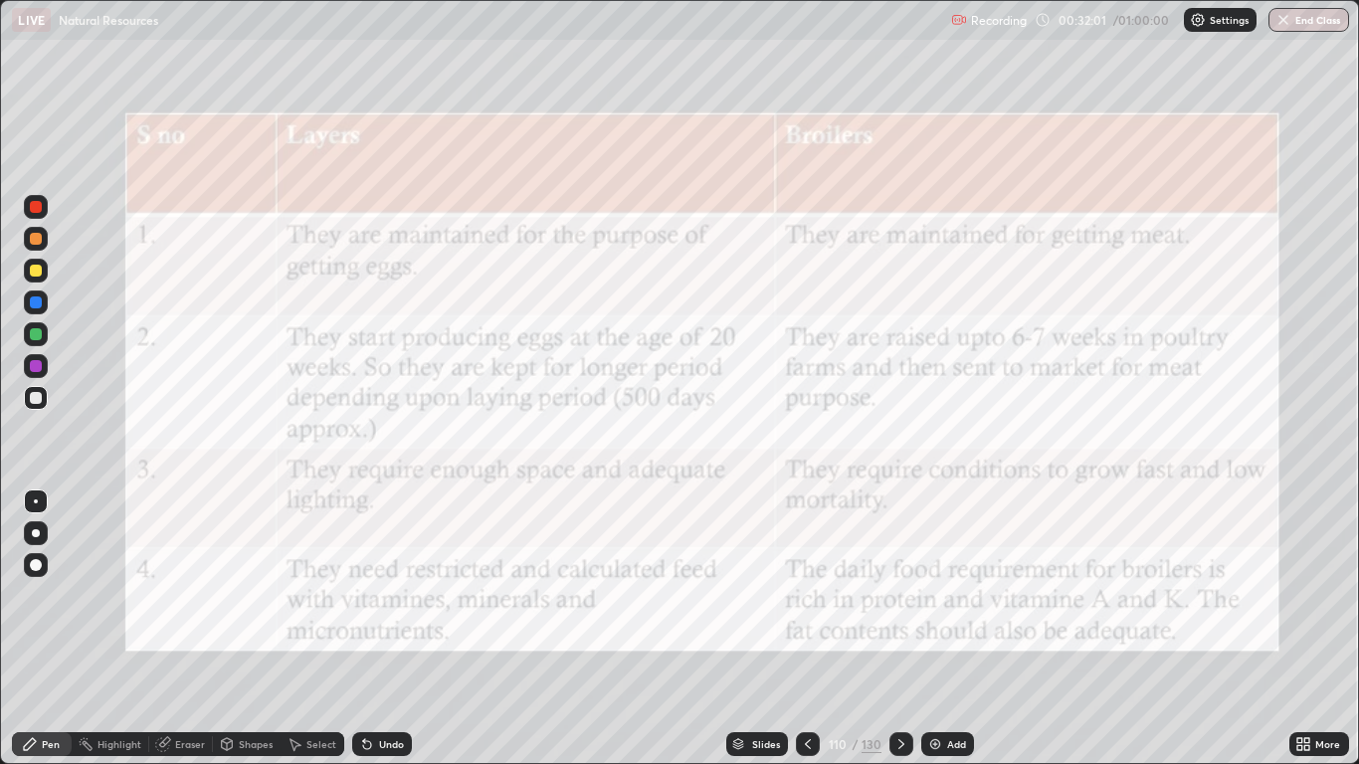
click at [38, 337] on div at bounding box center [36, 334] width 12 height 12
click at [765, 629] on div "Slides" at bounding box center [766, 744] width 28 height 10
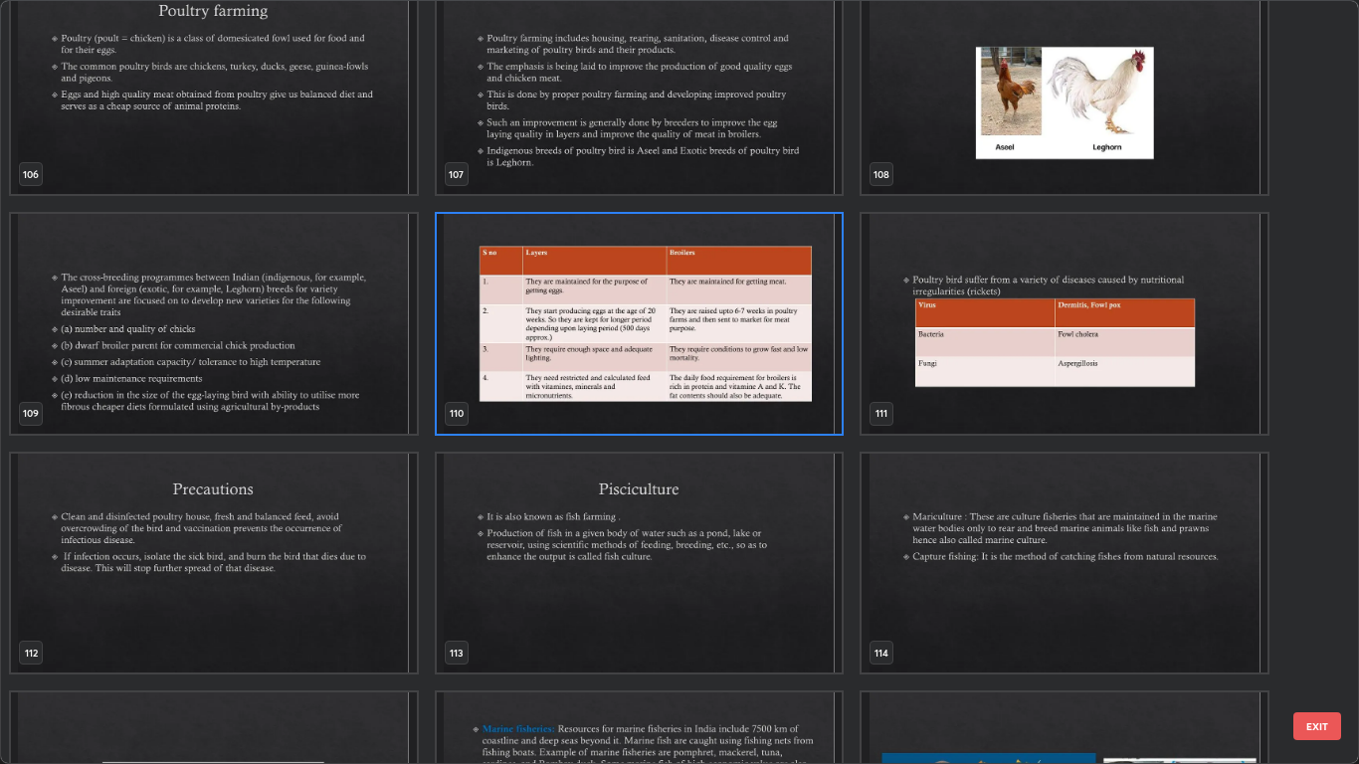
scroll to position [8418, 0]
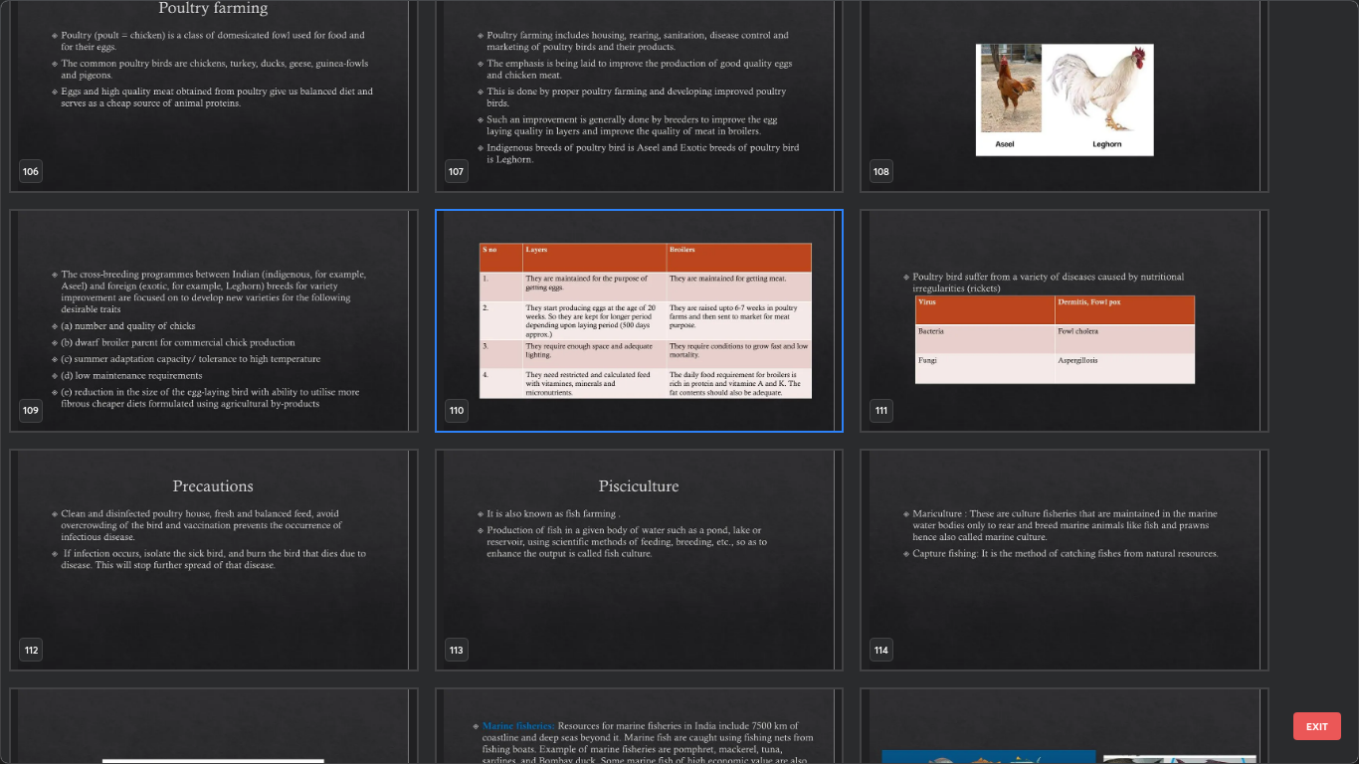
click at [709, 354] on img "grid" at bounding box center [640, 321] width 406 height 220
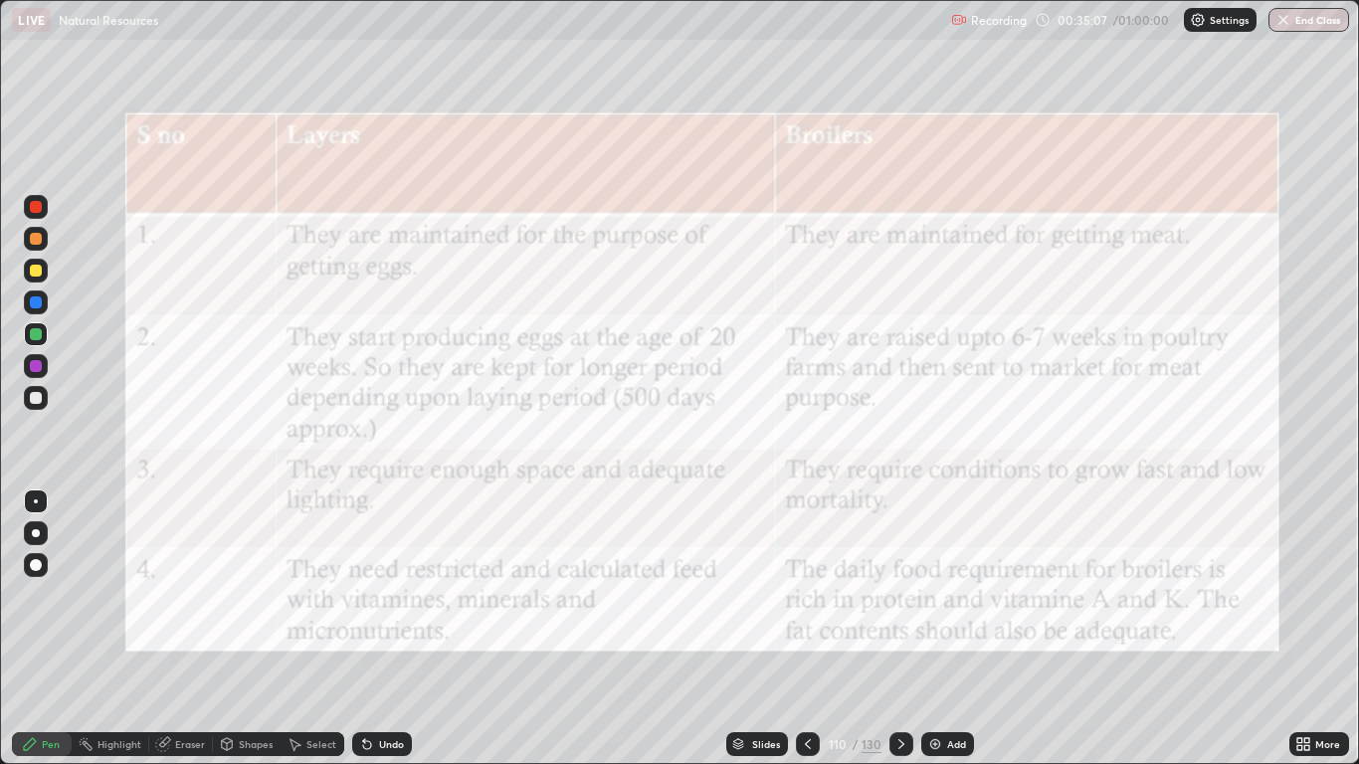
click at [704, 355] on img "grid" at bounding box center [640, 321] width 406 height 220
click at [900, 629] on icon at bounding box center [902, 744] width 16 height 16
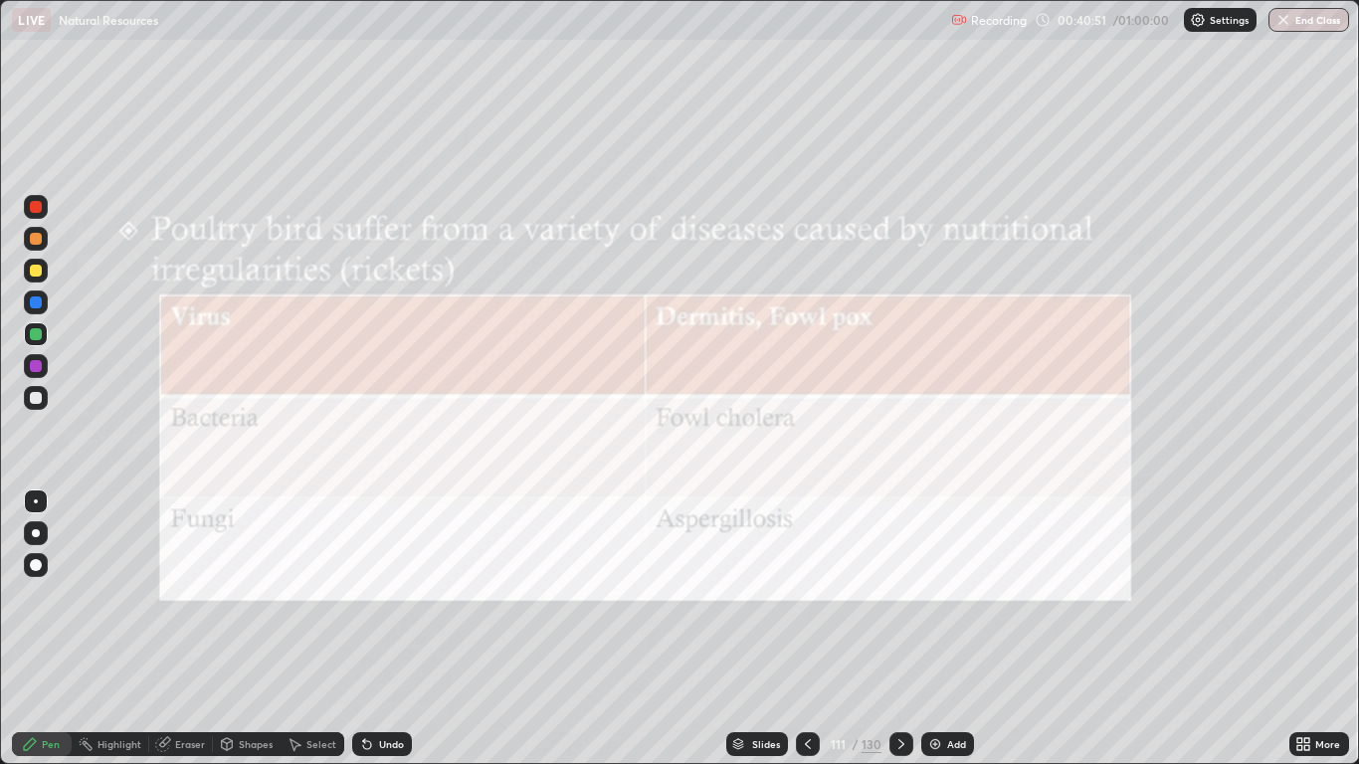
click at [900, 629] on icon at bounding box center [902, 744] width 16 height 16
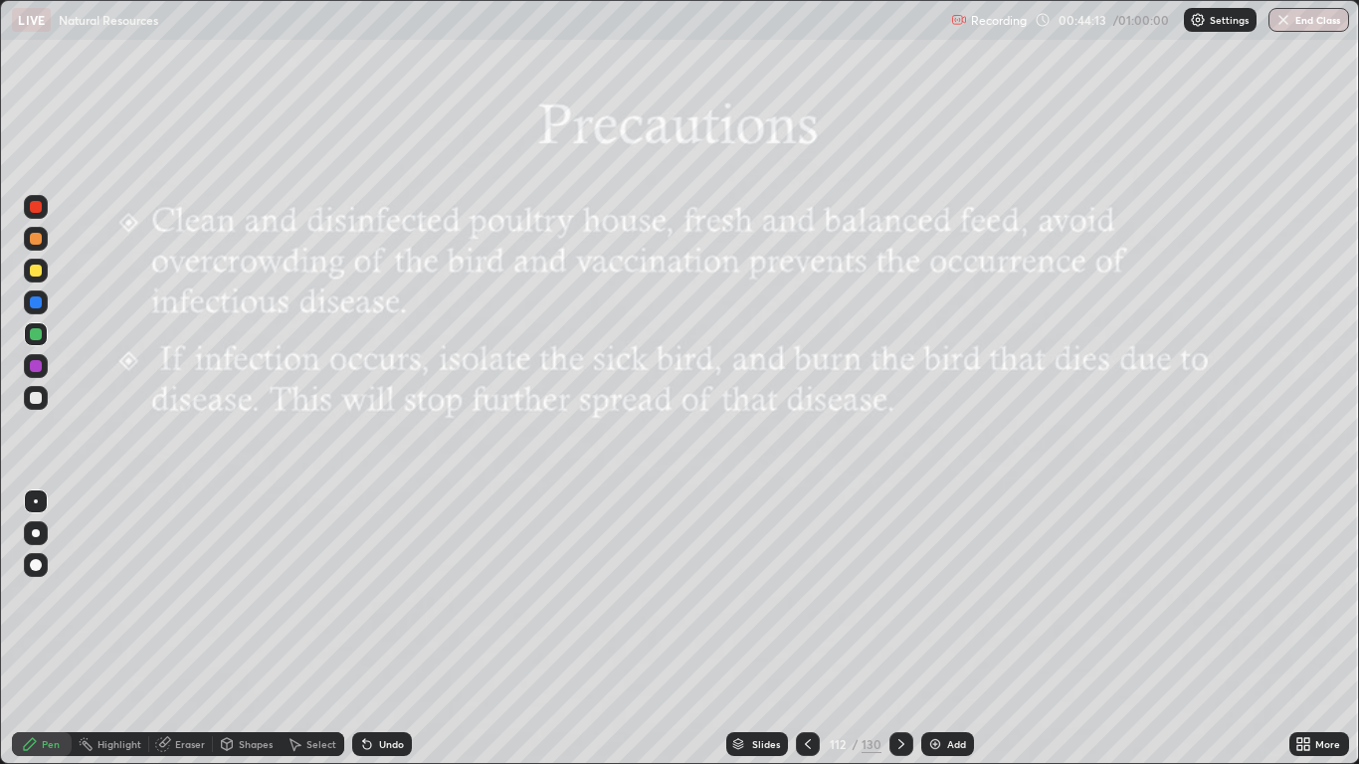
click at [901, 629] on icon at bounding box center [902, 744] width 16 height 16
click at [902, 629] on icon at bounding box center [902, 744] width 6 height 10
click at [905, 629] on div at bounding box center [902, 745] width 24 height 40
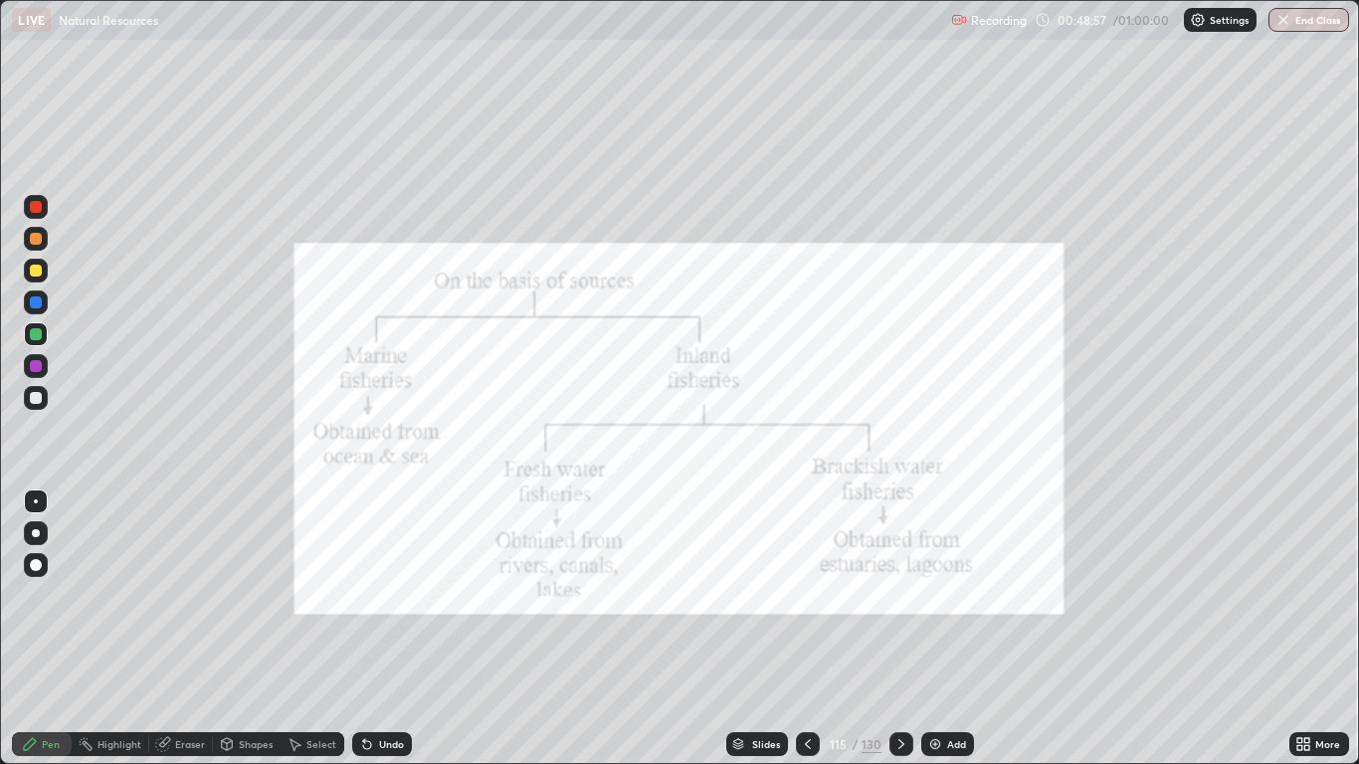
click at [807, 629] on icon at bounding box center [808, 744] width 16 height 16
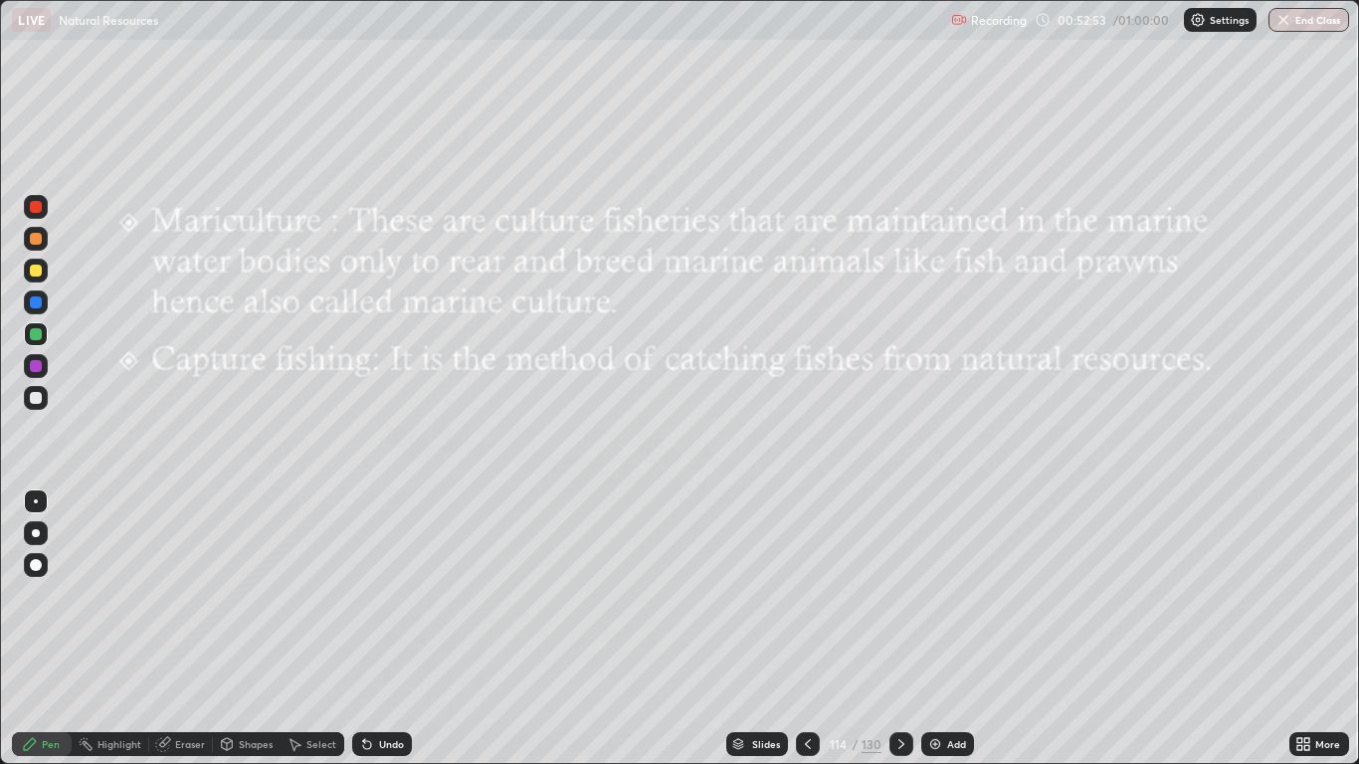
click at [901, 629] on icon at bounding box center [902, 744] width 16 height 16
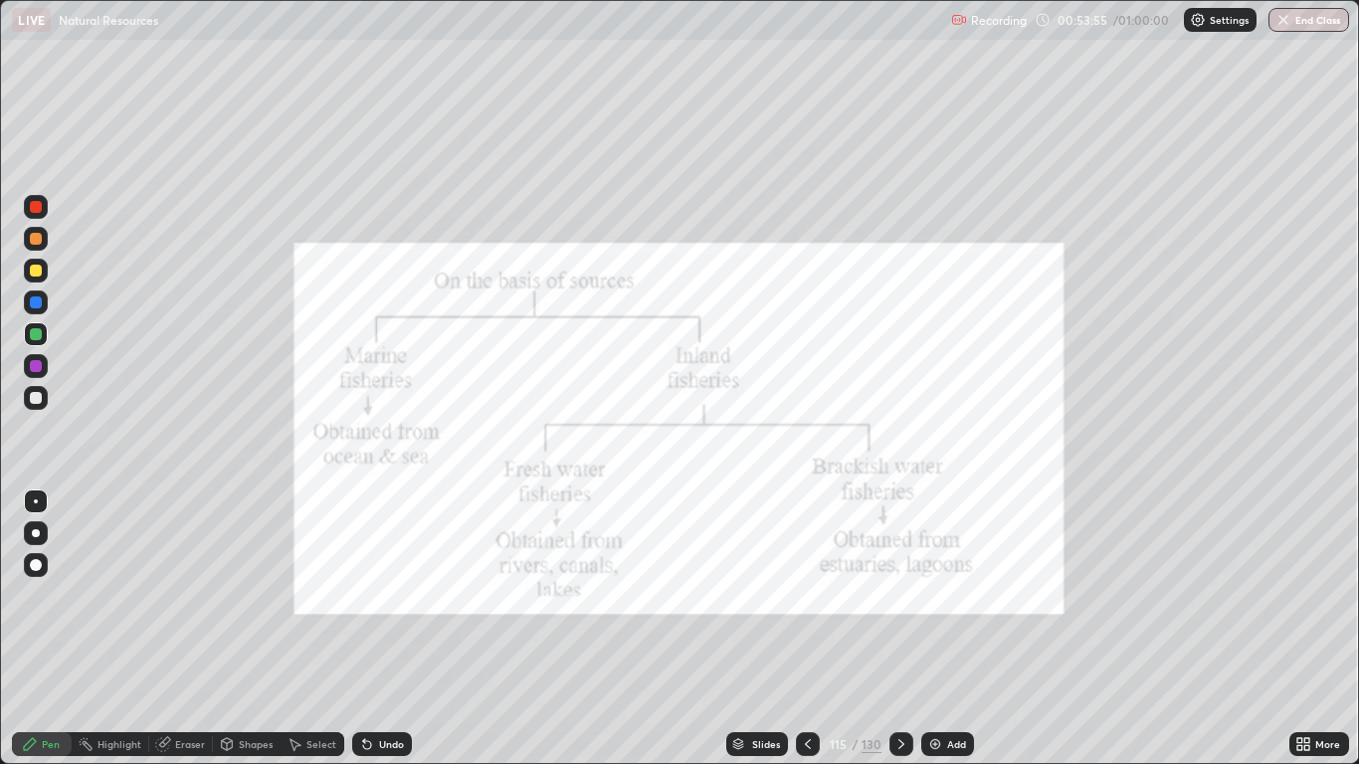
click at [900, 629] on icon at bounding box center [902, 744] width 16 height 16
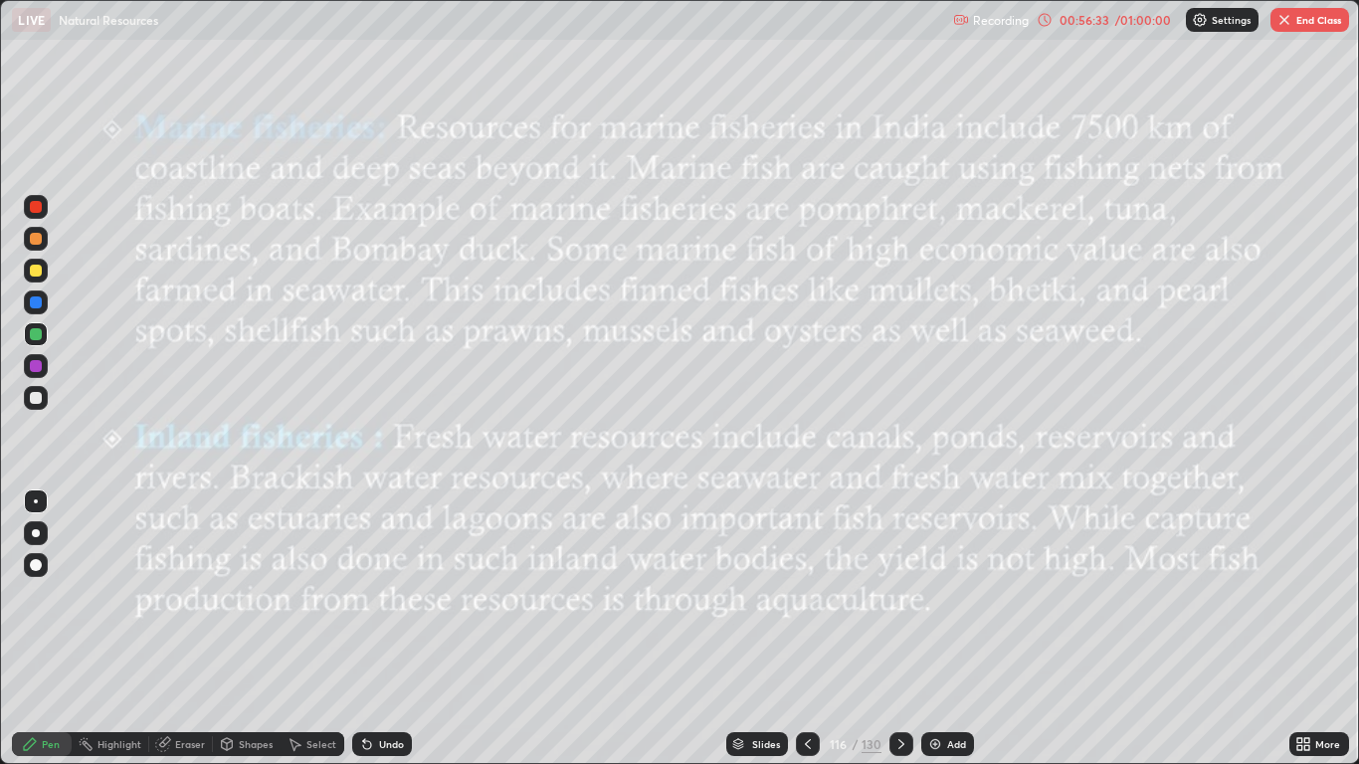
click at [901, 629] on icon at bounding box center [902, 744] width 16 height 16
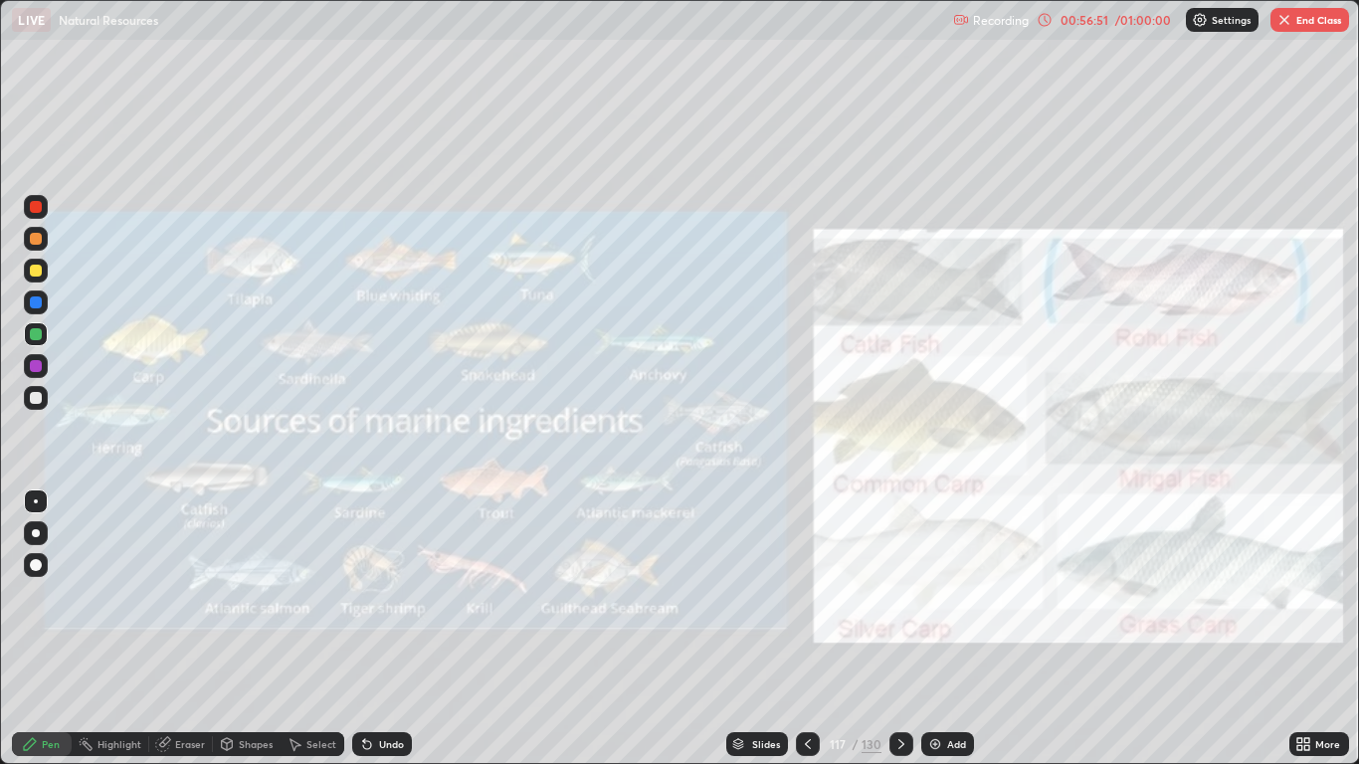
click at [893, 629] on div at bounding box center [902, 744] width 24 height 24
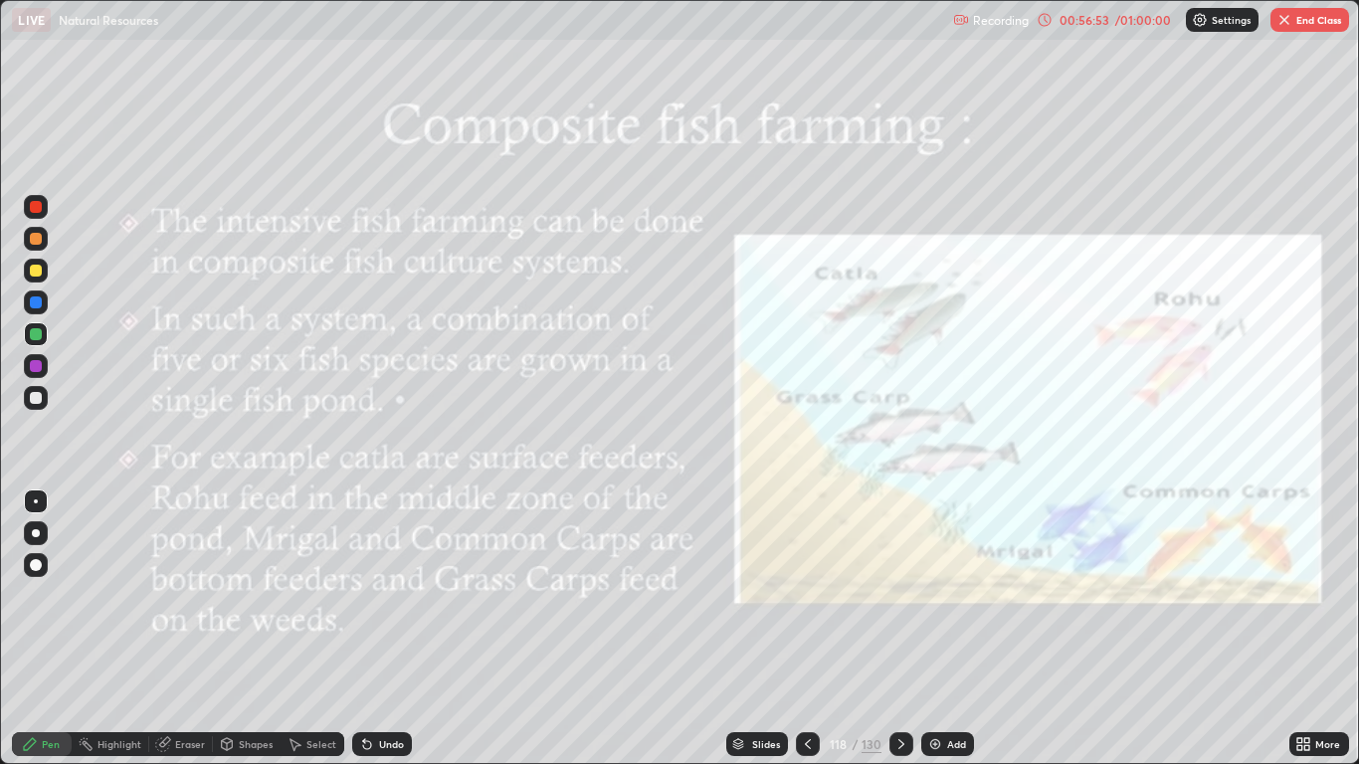
click at [807, 629] on icon at bounding box center [808, 744] width 16 height 16
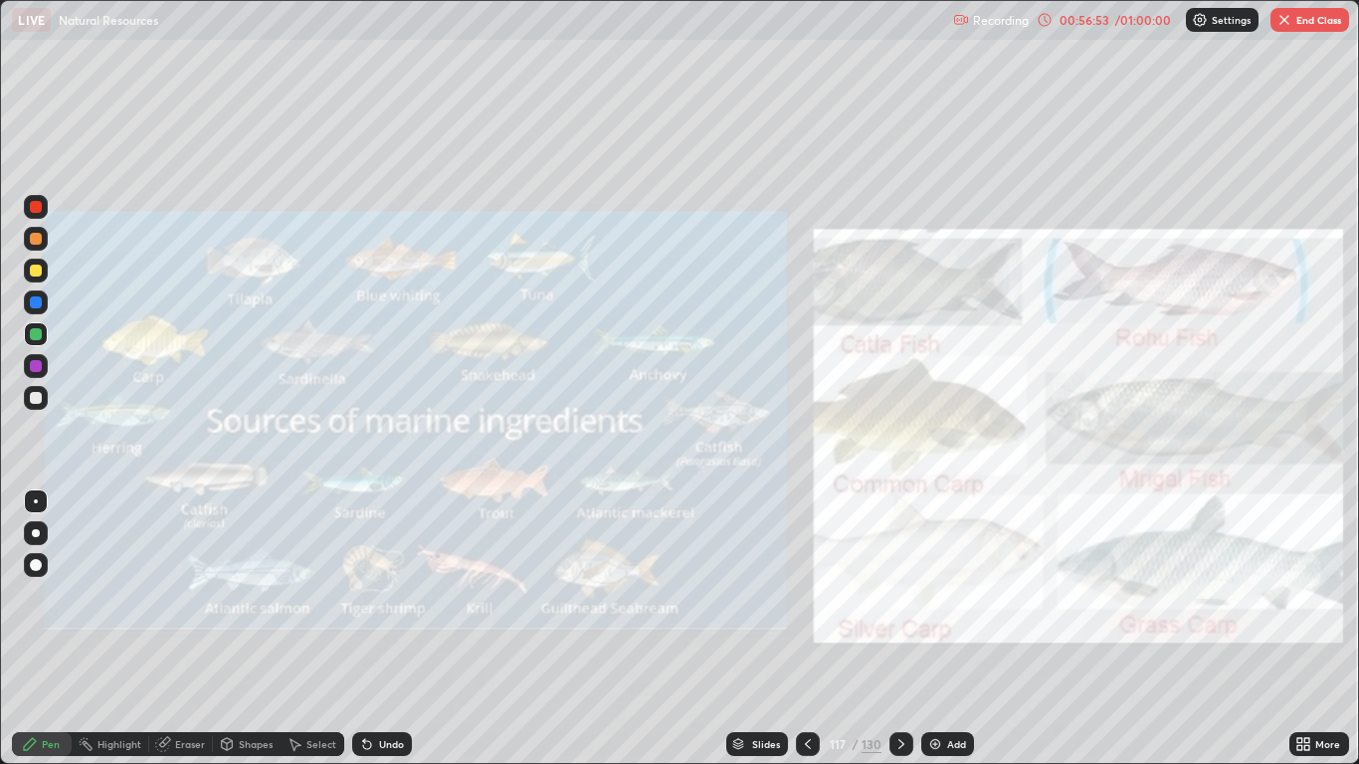
click at [804, 629] on icon at bounding box center [808, 744] width 16 height 16
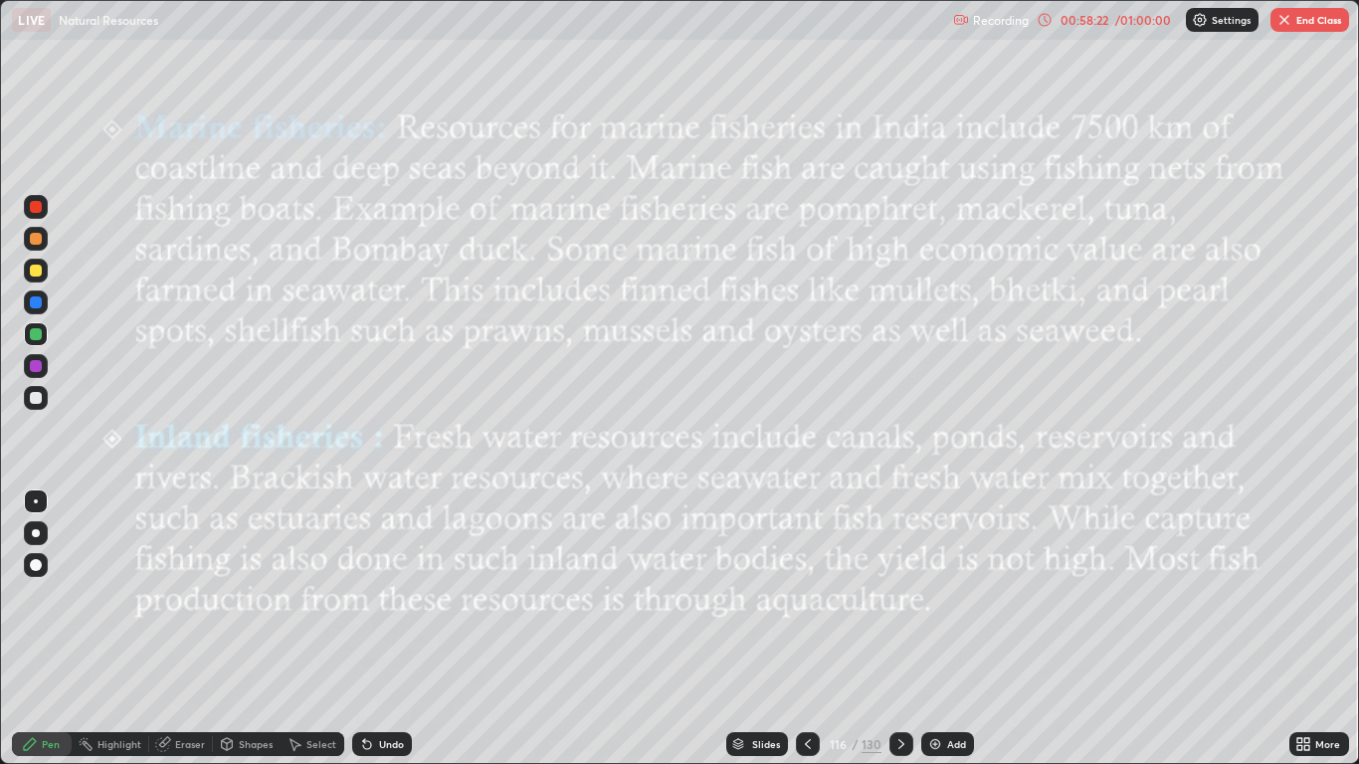
click at [1305, 20] on button "End Class" at bounding box center [1310, 20] width 79 height 24
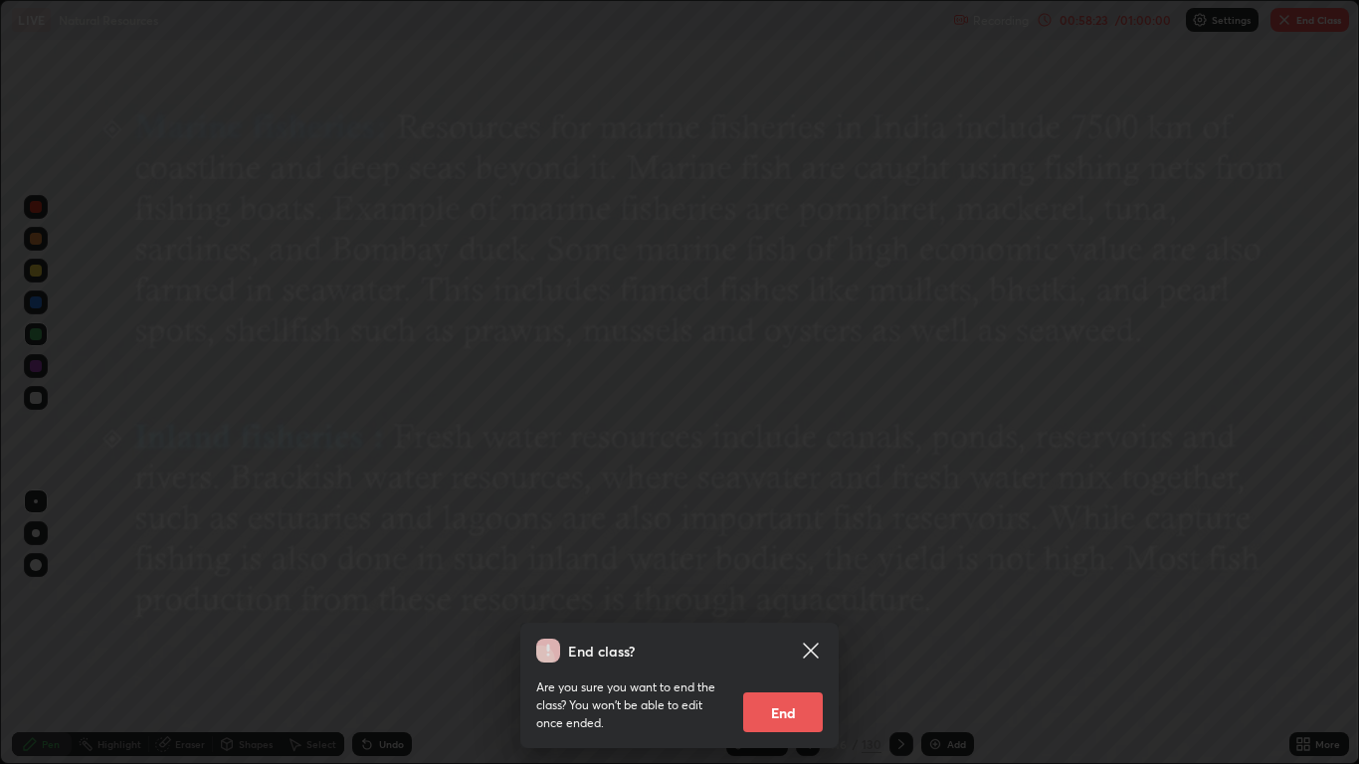
click at [784, 629] on button "End" at bounding box center [783, 713] width 80 height 40
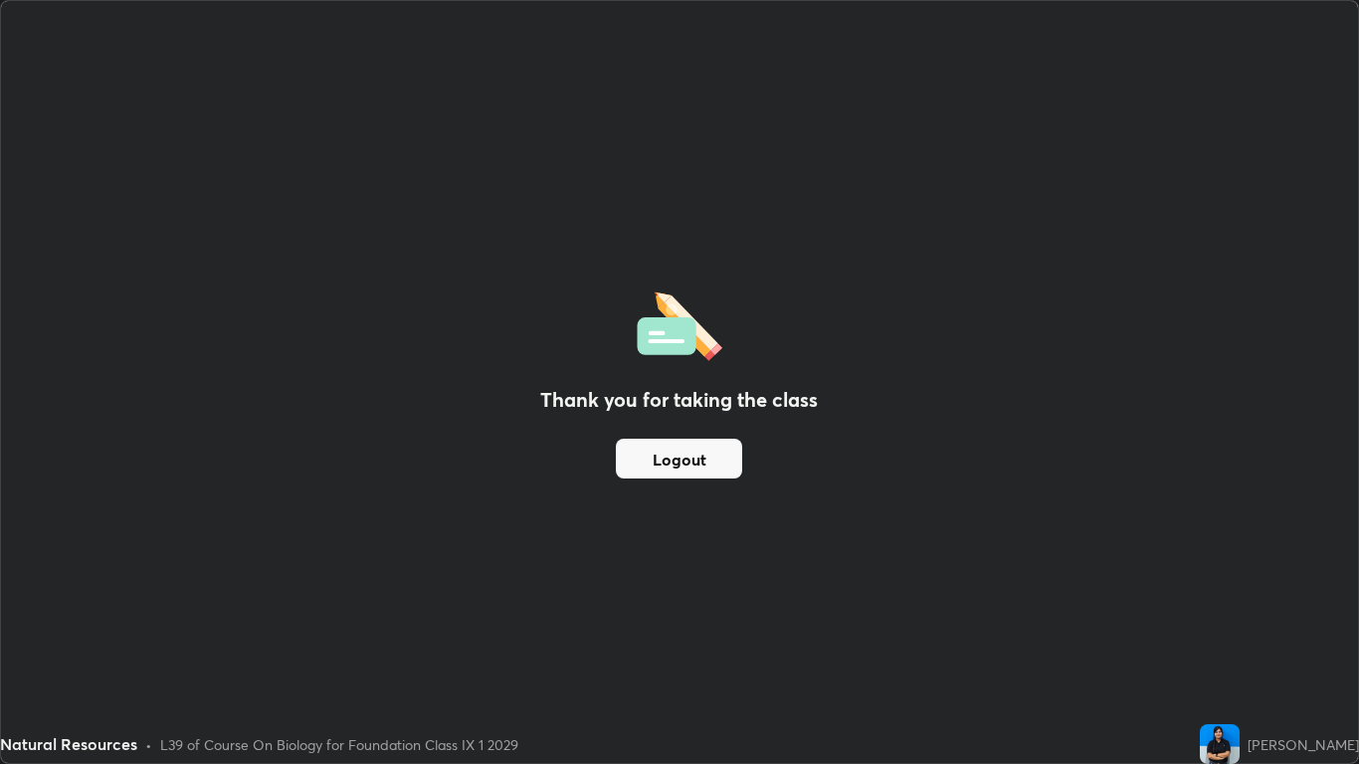
click at [720, 464] on button "Logout" at bounding box center [679, 459] width 126 height 40
